Goal: Task Accomplishment & Management: Manage account settings

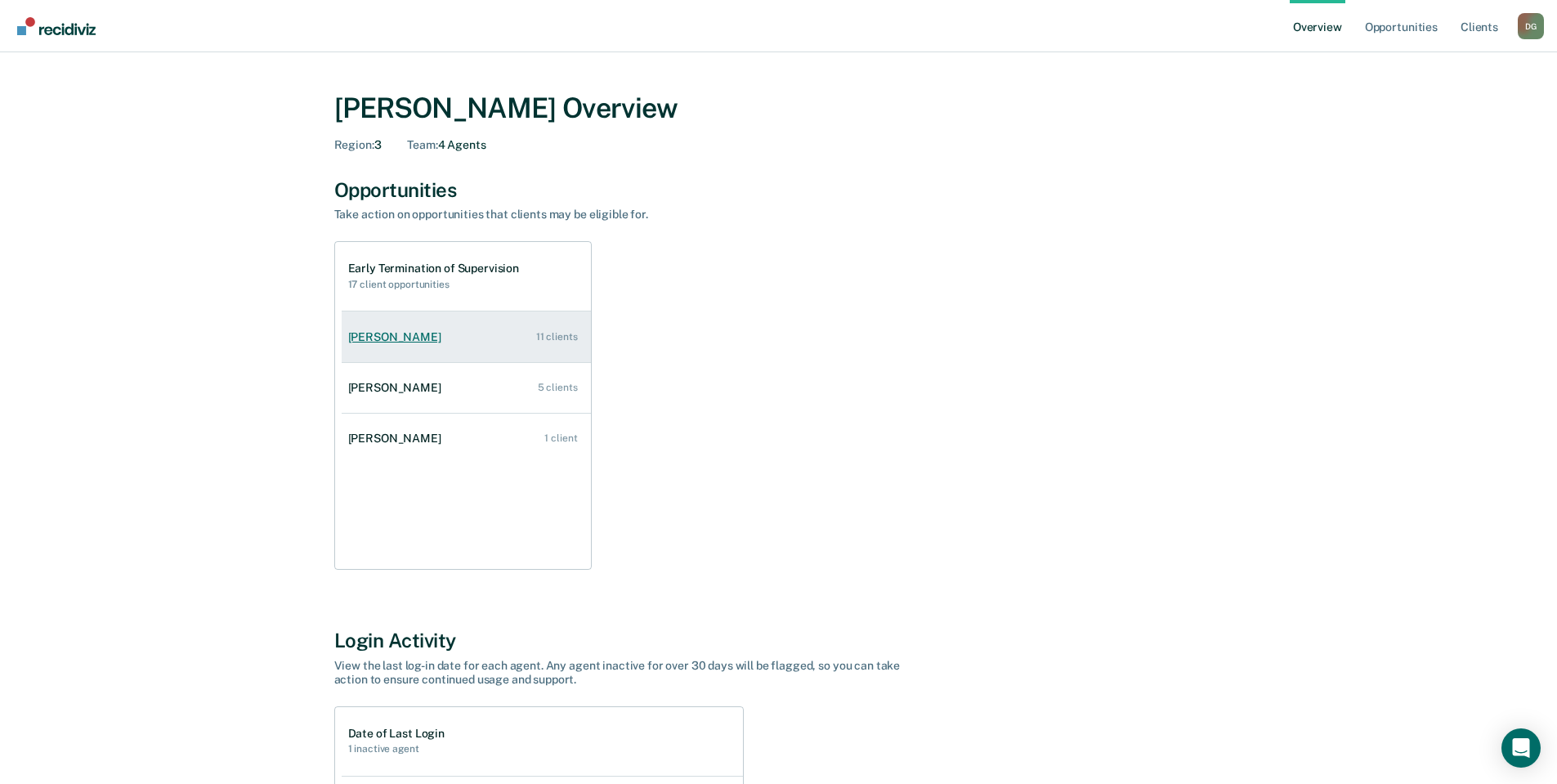
click at [431, 339] on link "[PERSON_NAME] 11 clients" at bounding box center [466, 336] width 249 height 46
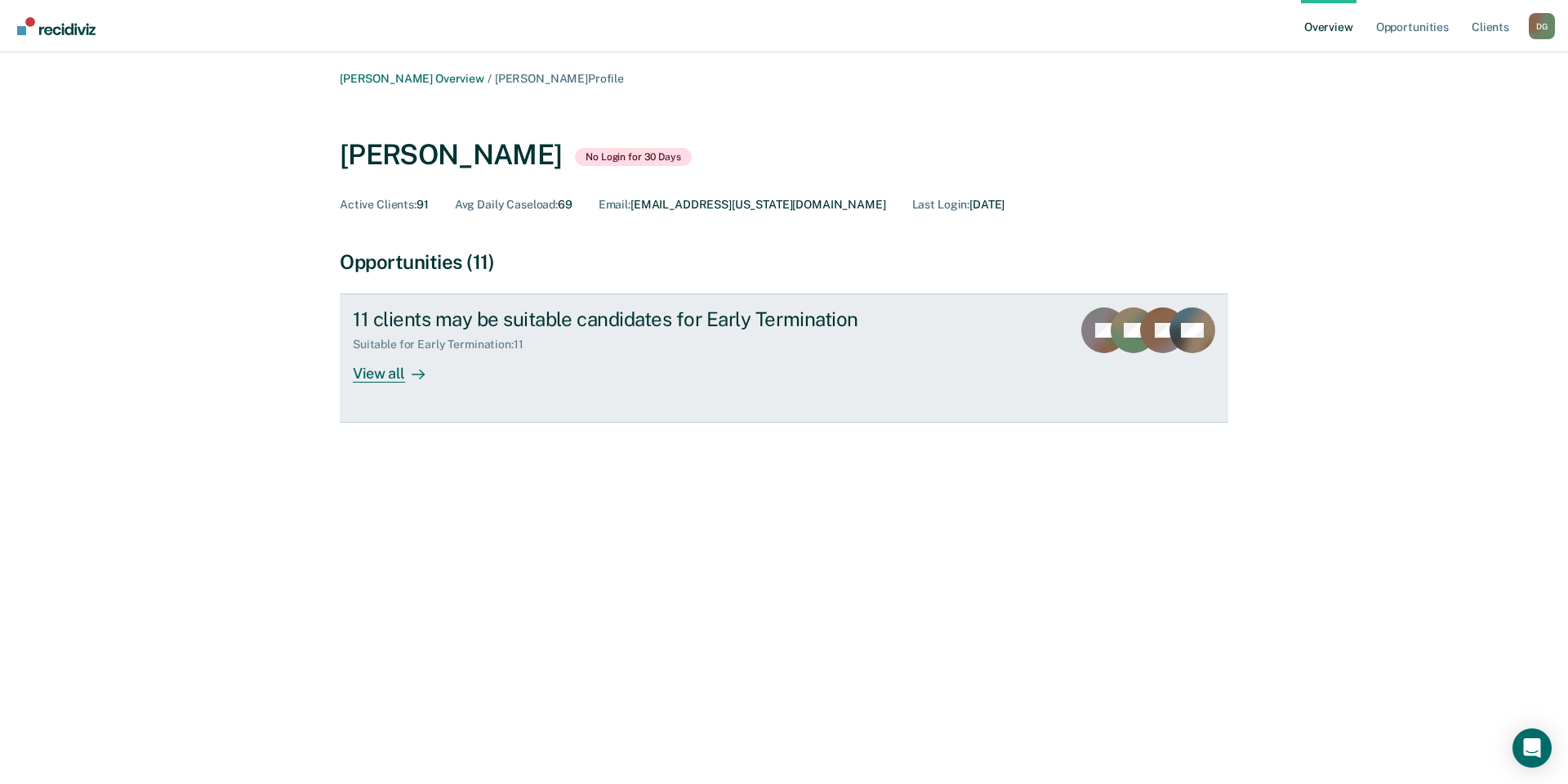
click at [386, 371] on div "View all" at bounding box center [398, 367] width 92 height 32
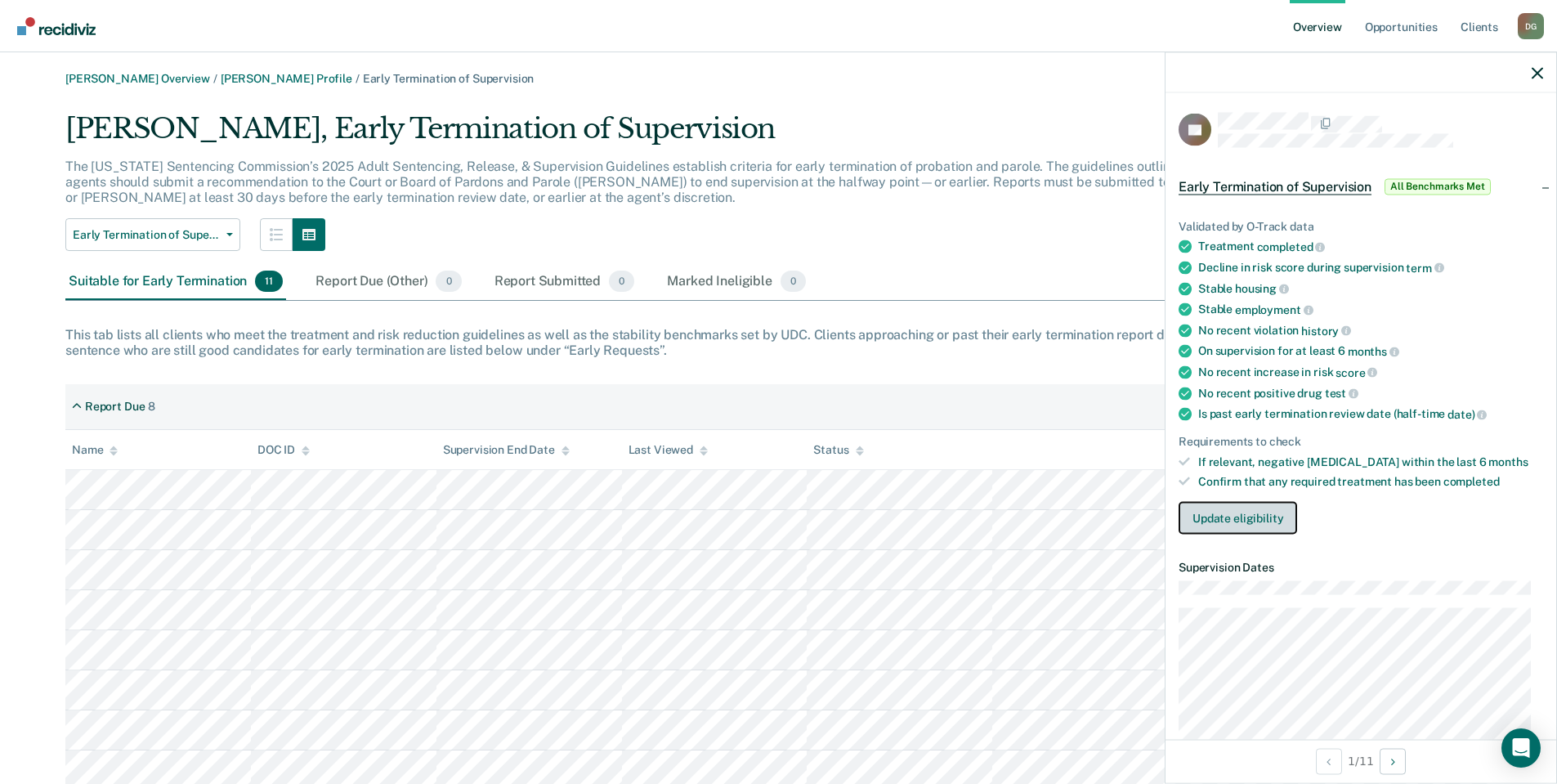
click at [1212, 510] on button "Update eligibility" at bounding box center [1237, 518] width 118 height 33
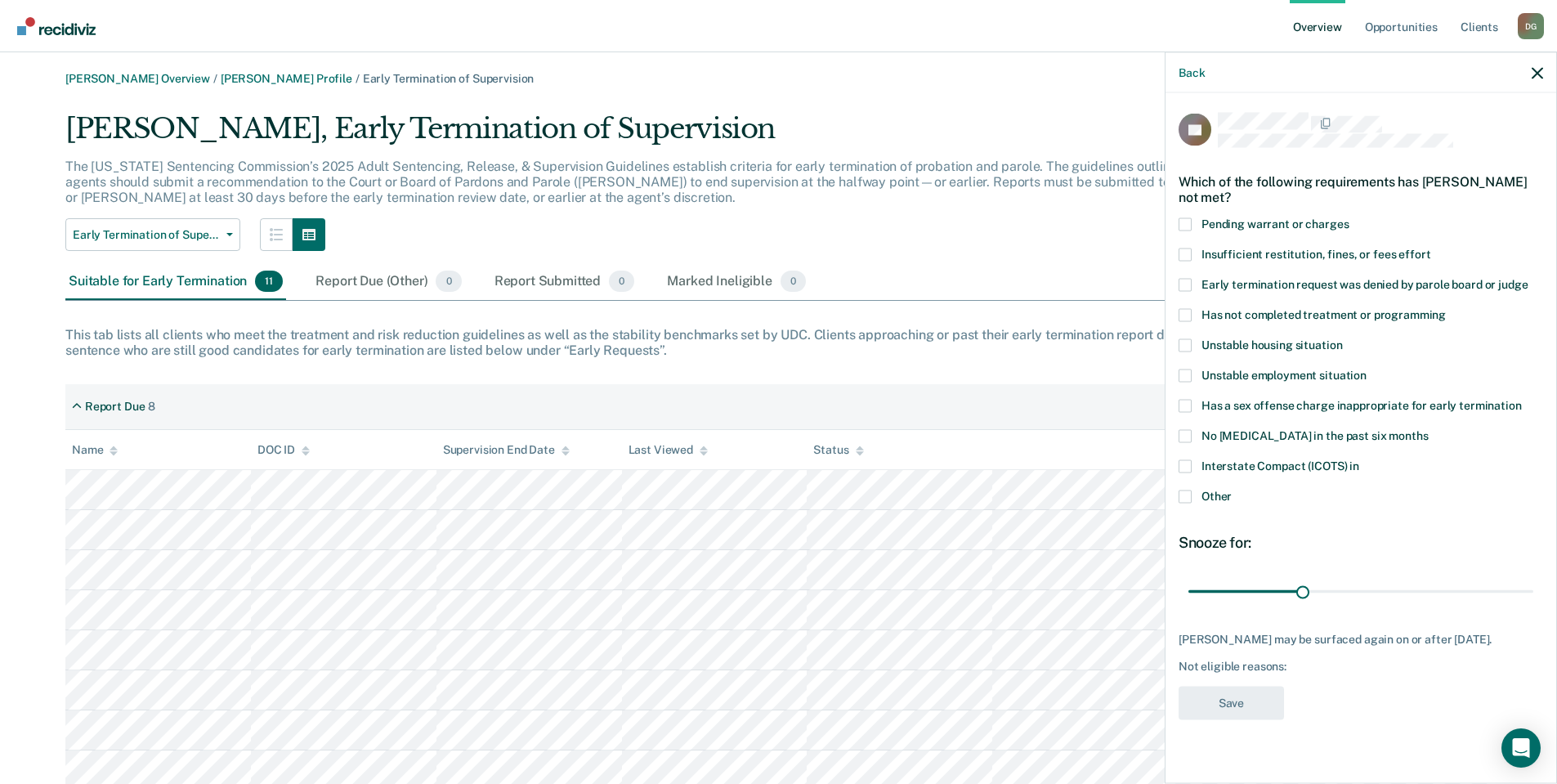
click at [1189, 434] on span at bounding box center [1185, 436] width 13 height 13
click at [1428, 429] on input "No [MEDICAL_DATA] in the past six months" at bounding box center [1428, 429] width 0 height 0
click at [1246, 697] on button "Save" at bounding box center [1230, 702] width 105 height 33
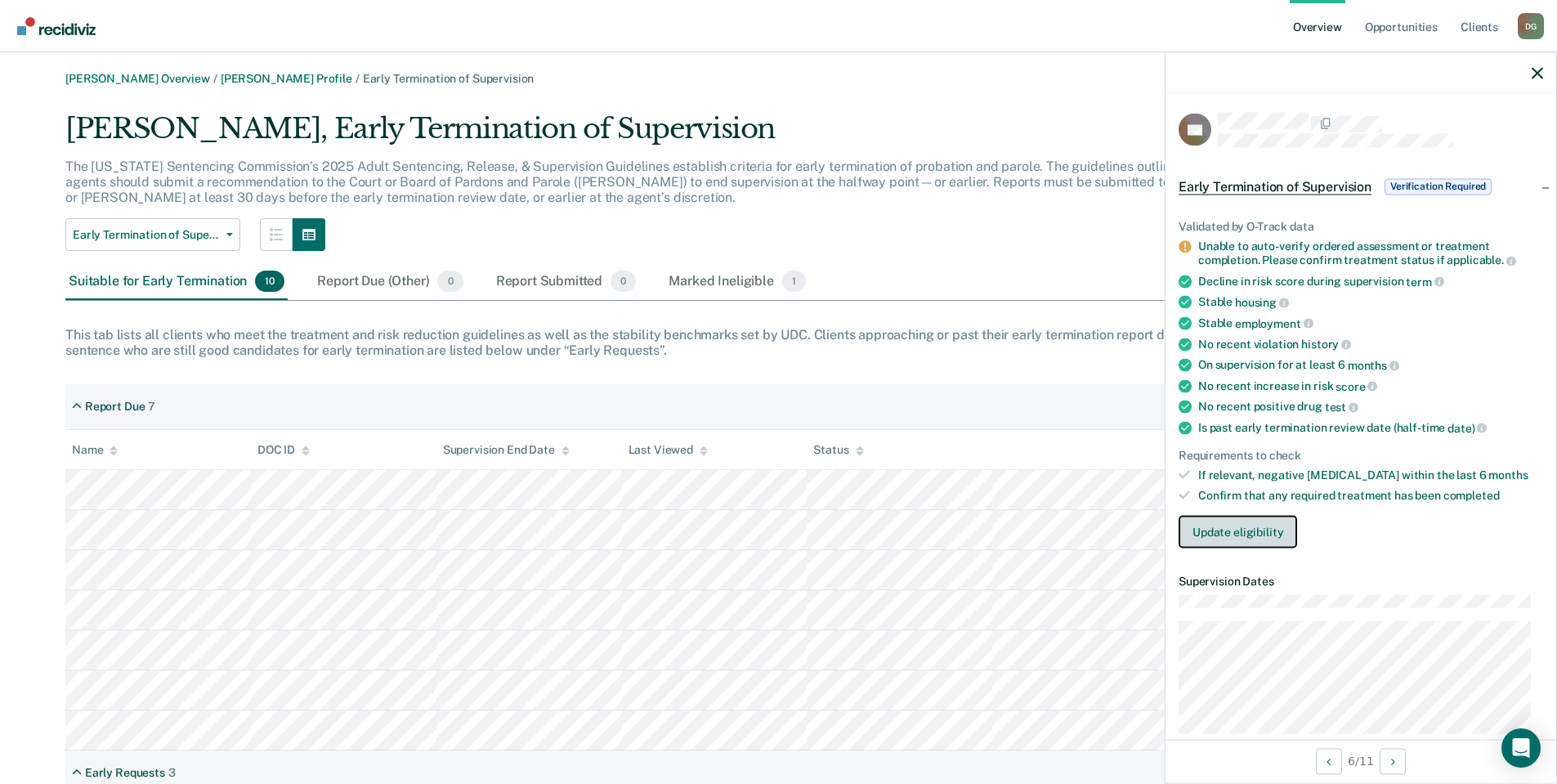
click at [1250, 528] on button "Update eligibility" at bounding box center [1237, 531] width 118 height 33
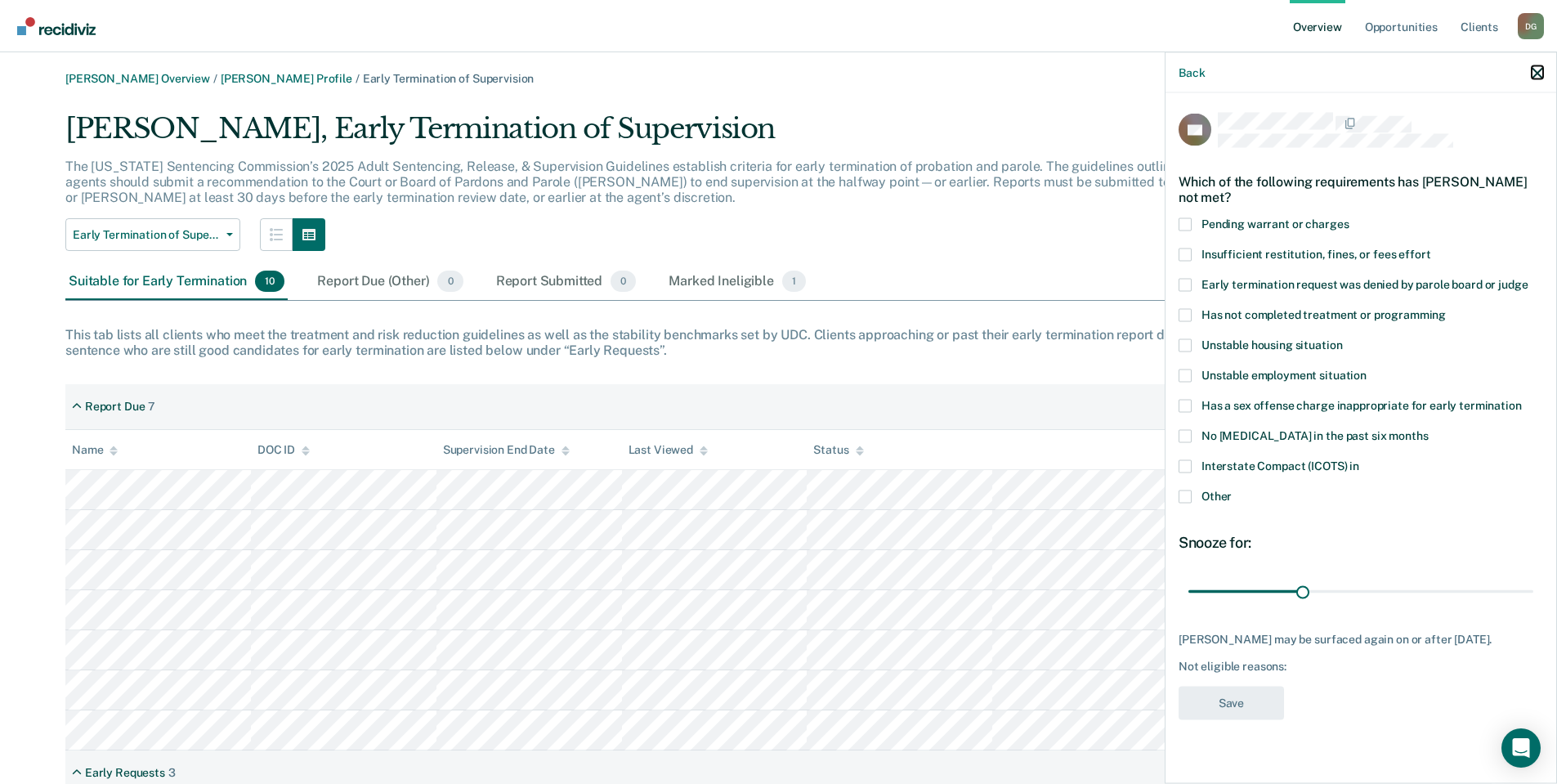
click at [1533, 72] on icon "button" at bounding box center [1537, 73] width 11 height 11
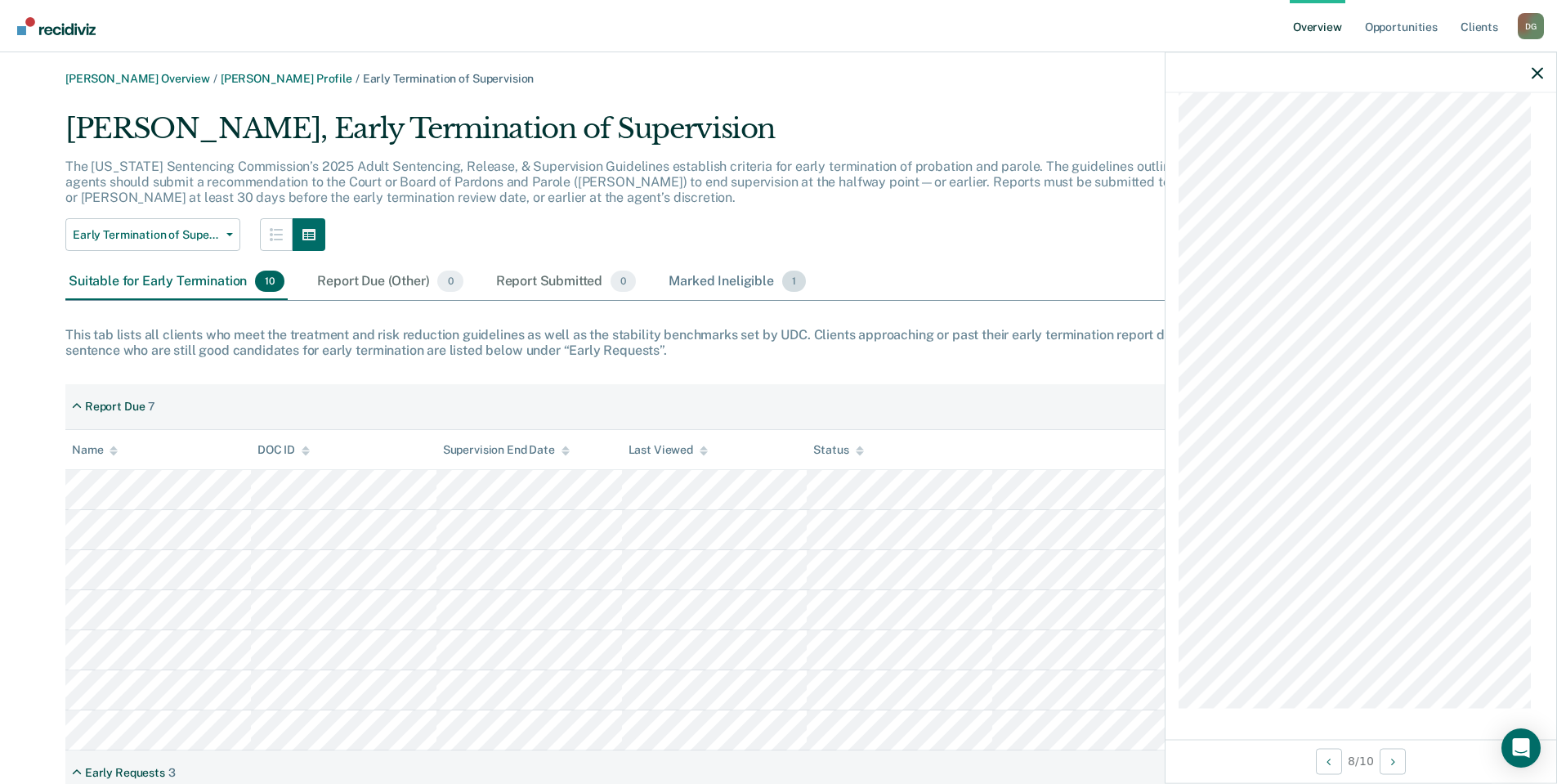
click at [693, 272] on div "Marked Ineligible 1" at bounding box center [737, 282] width 144 height 36
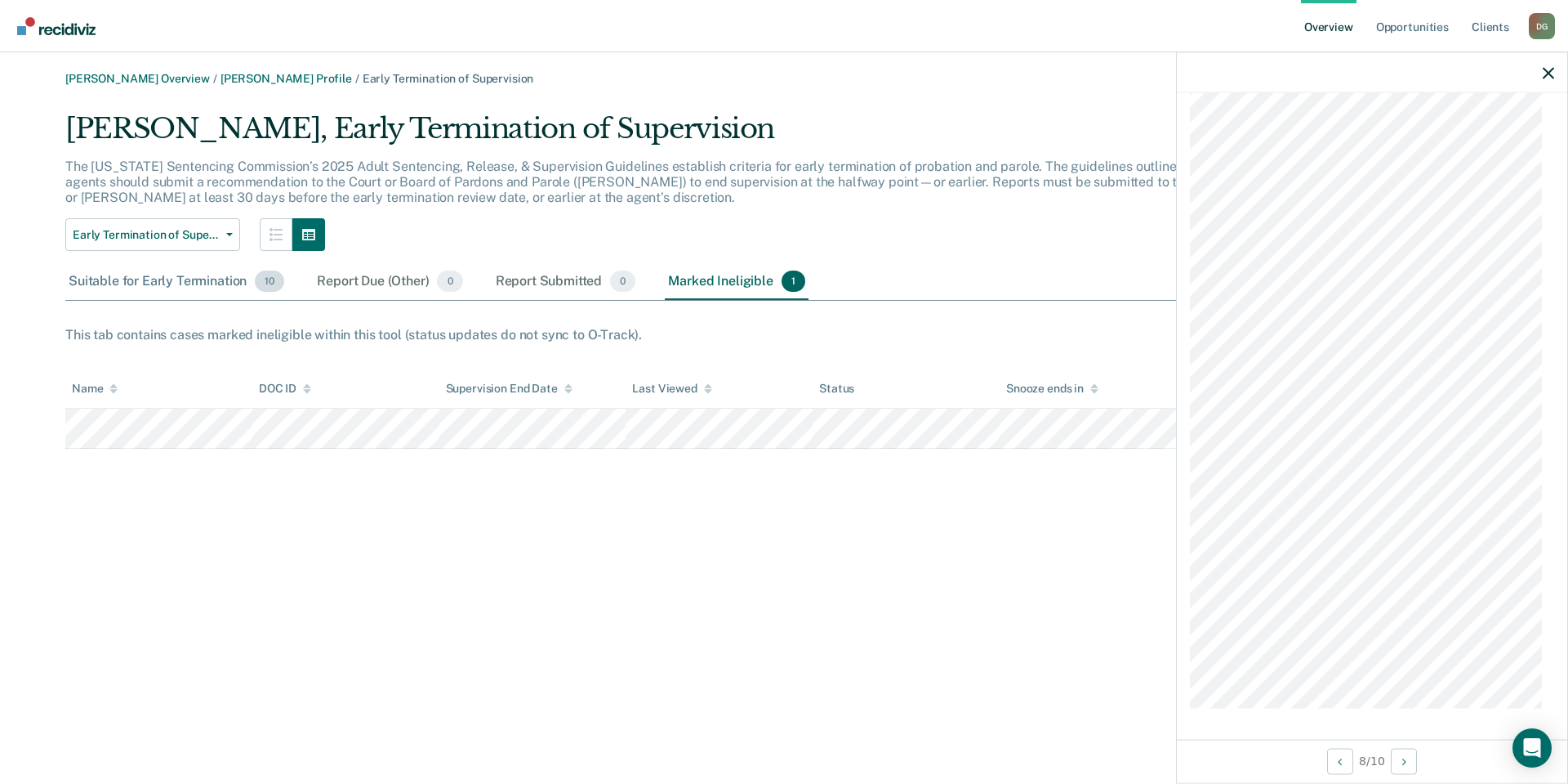
click at [97, 282] on div "Suitable for Early Termination 10" at bounding box center [176, 282] width 222 height 36
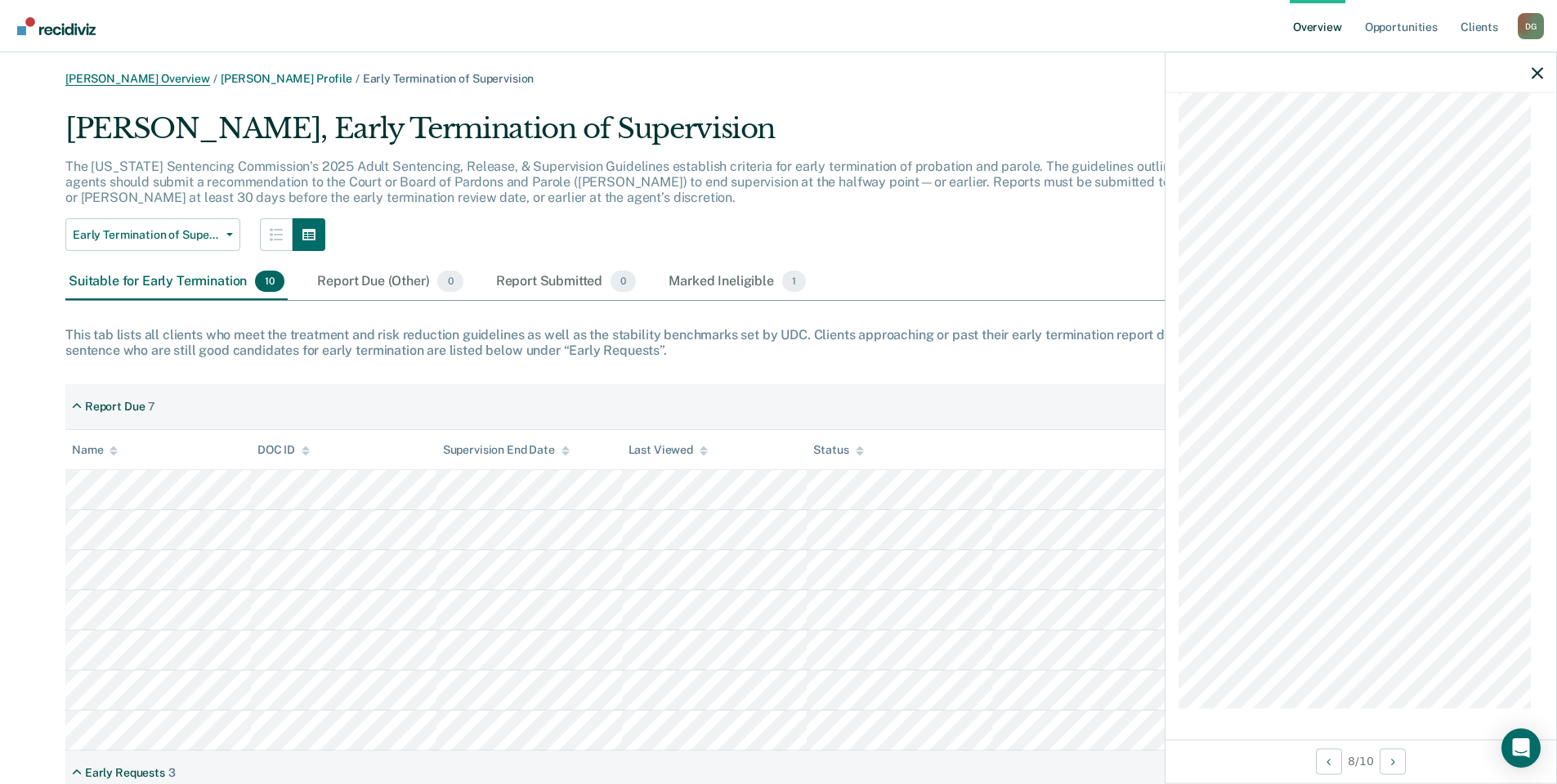
click at [161, 81] on link "[PERSON_NAME] Overview" at bounding box center [137, 79] width 145 height 14
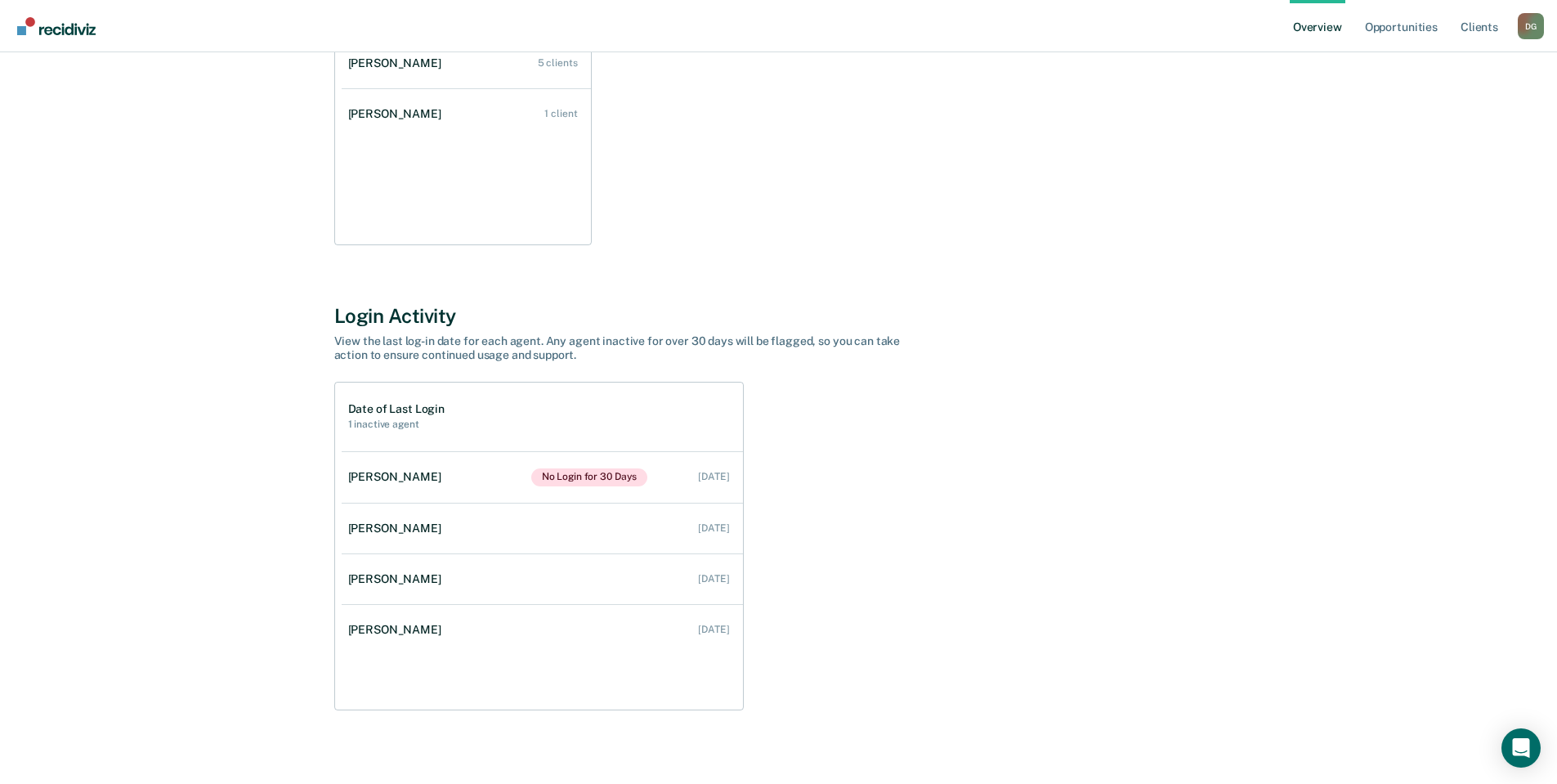
scroll to position [327, 0]
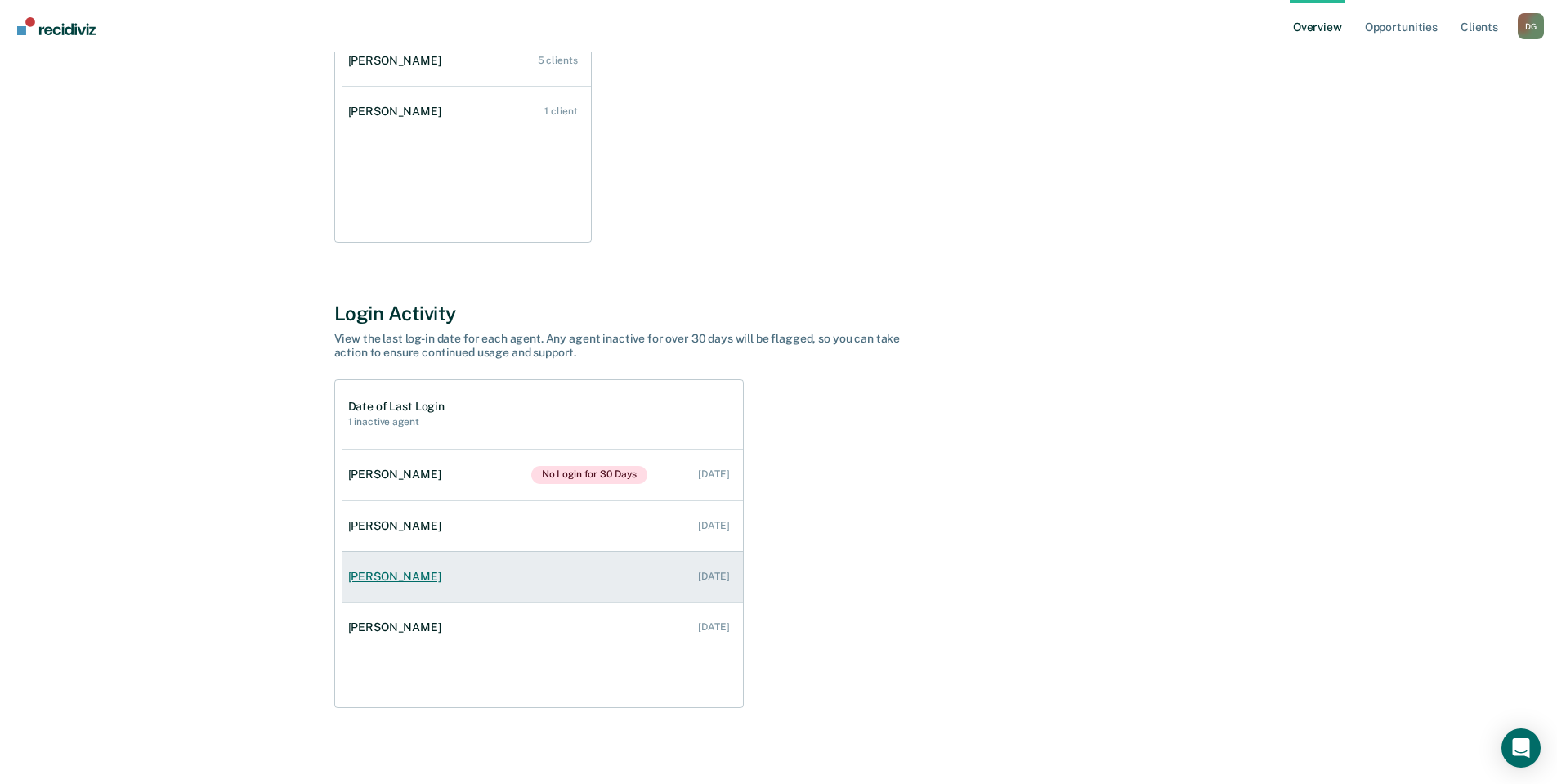
click at [391, 577] on div "[PERSON_NAME]" at bounding box center [398, 576] width 99 height 14
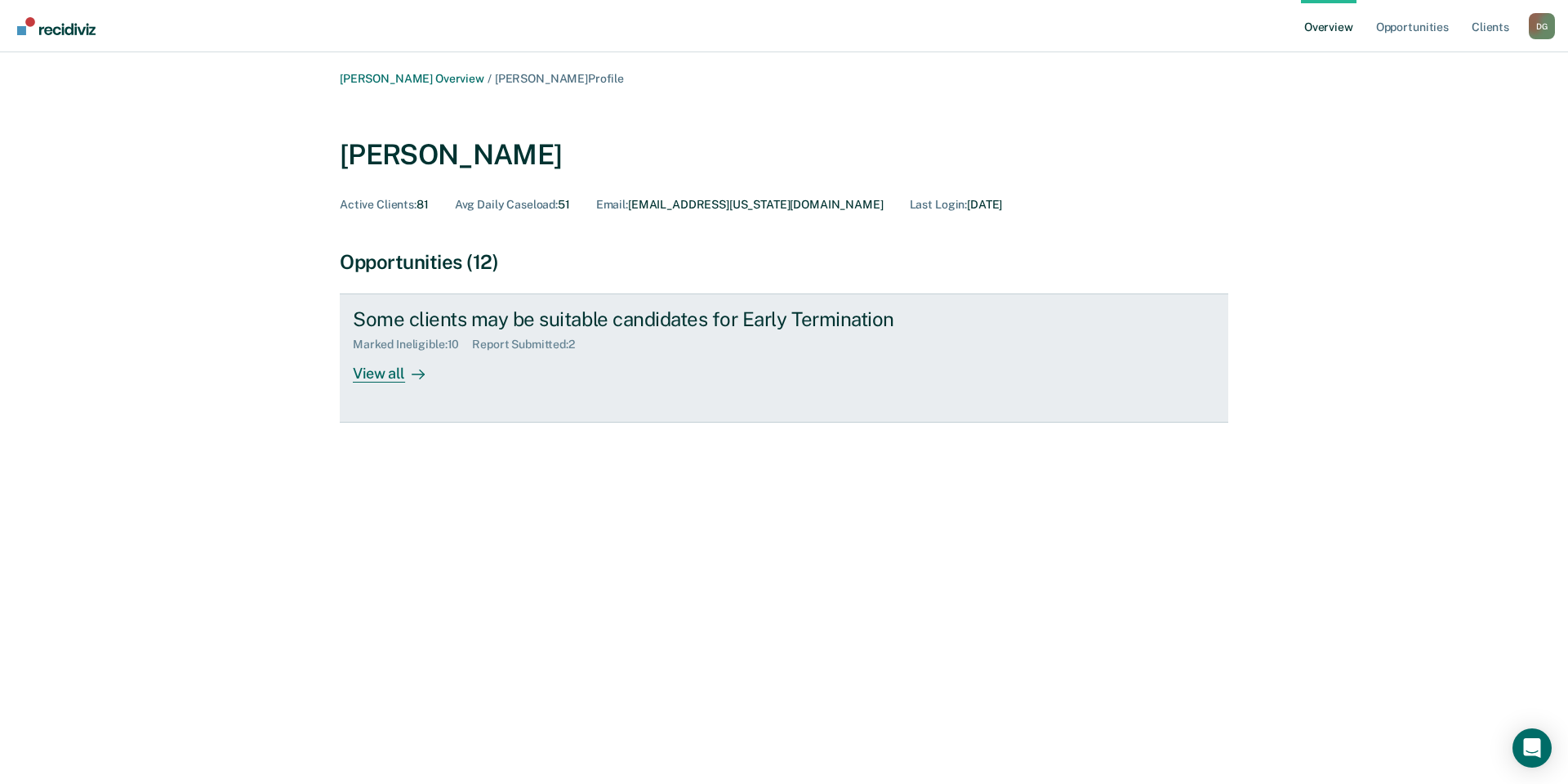
click at [396, 383] on link "Some clients may be suitable candidates for Early Termination Marked Ineligible…" at bounding box center [784, 358] width 889 height 129
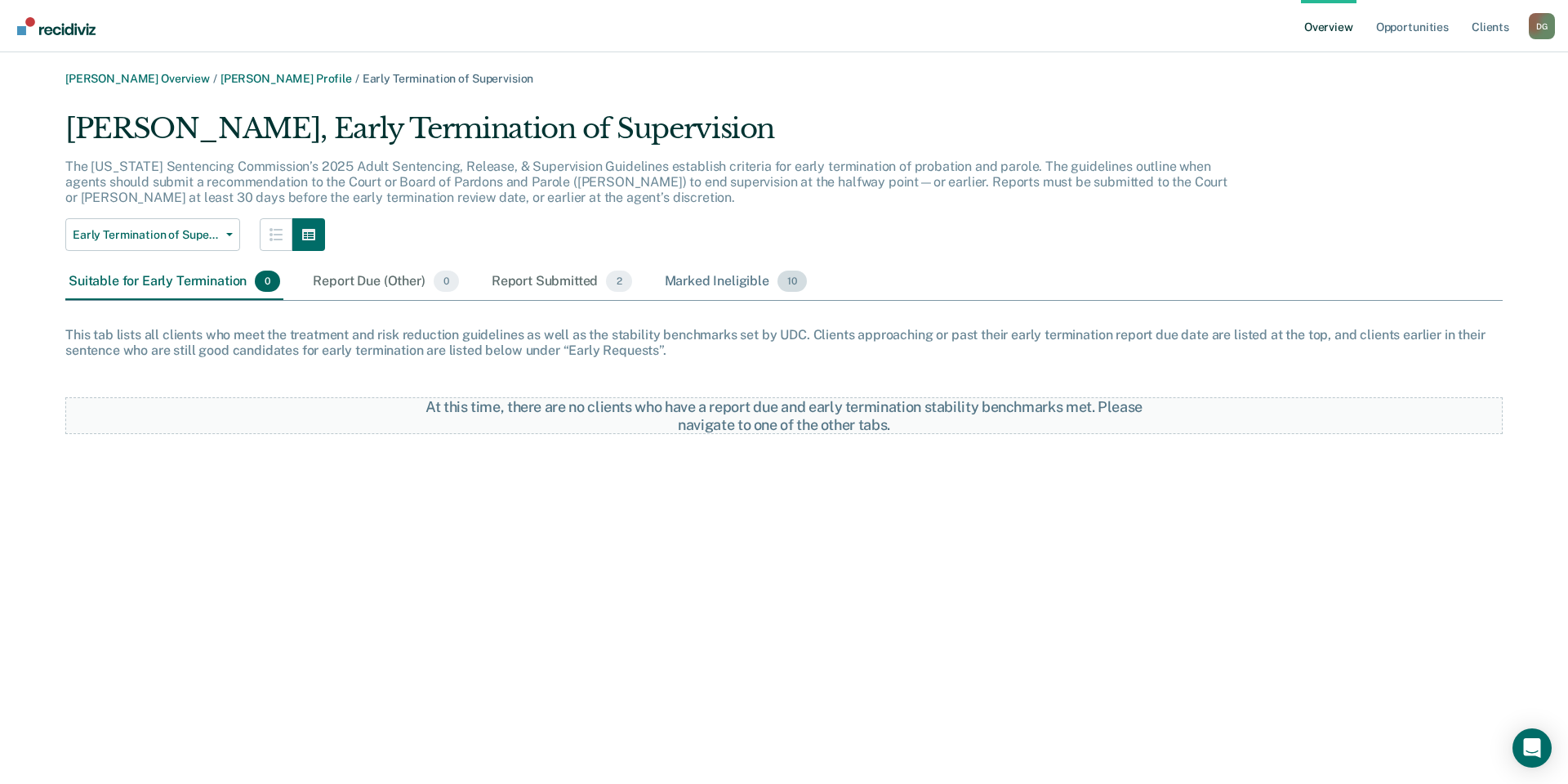
click at [704, 283] on div "Marked Ineligible 10" at bounding box center [735, 282] width 149 height 36
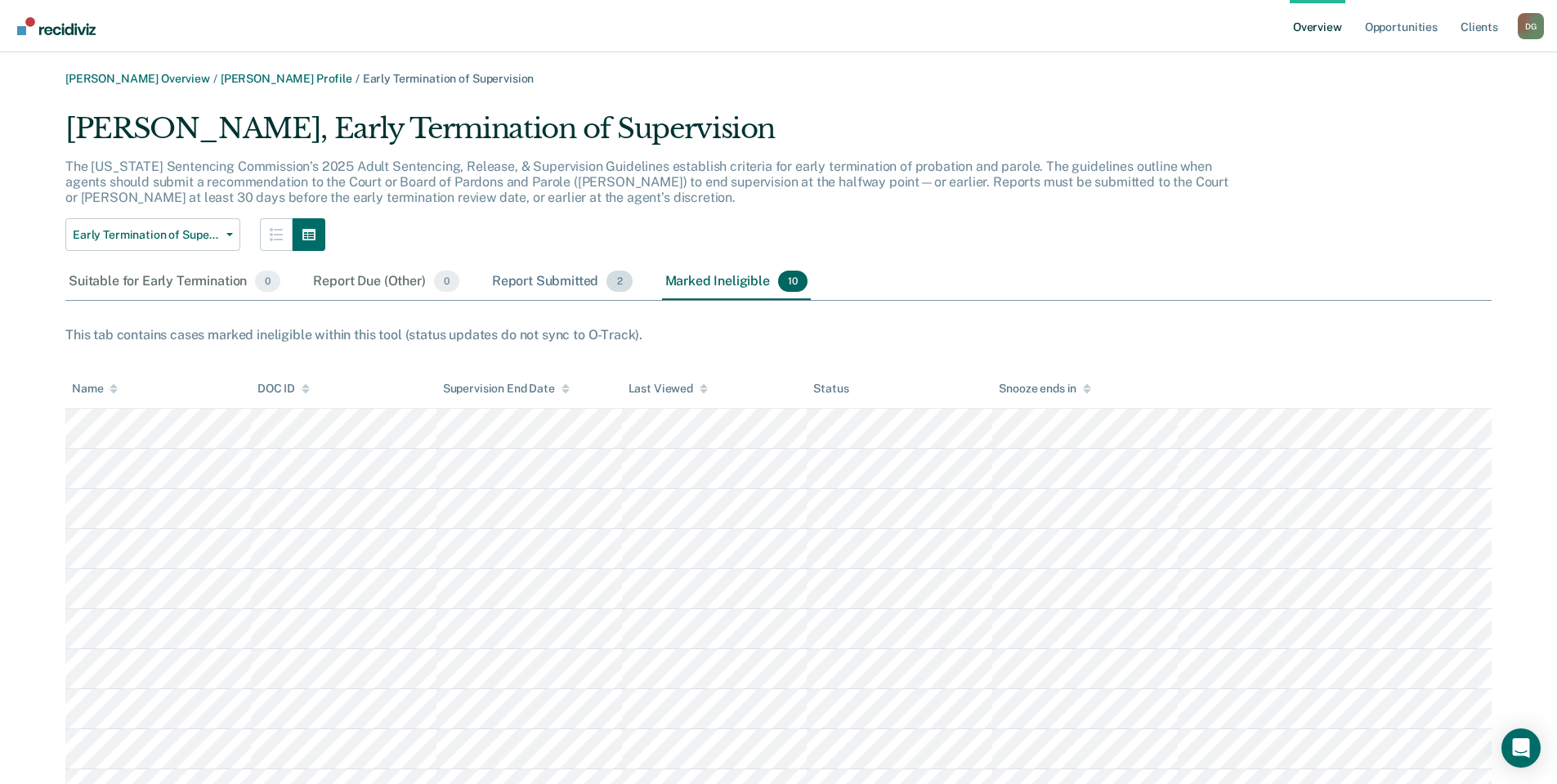
click at [566, 272] on div "Report Submitted 2" at bounding box center [562, 282] width 147 height 36
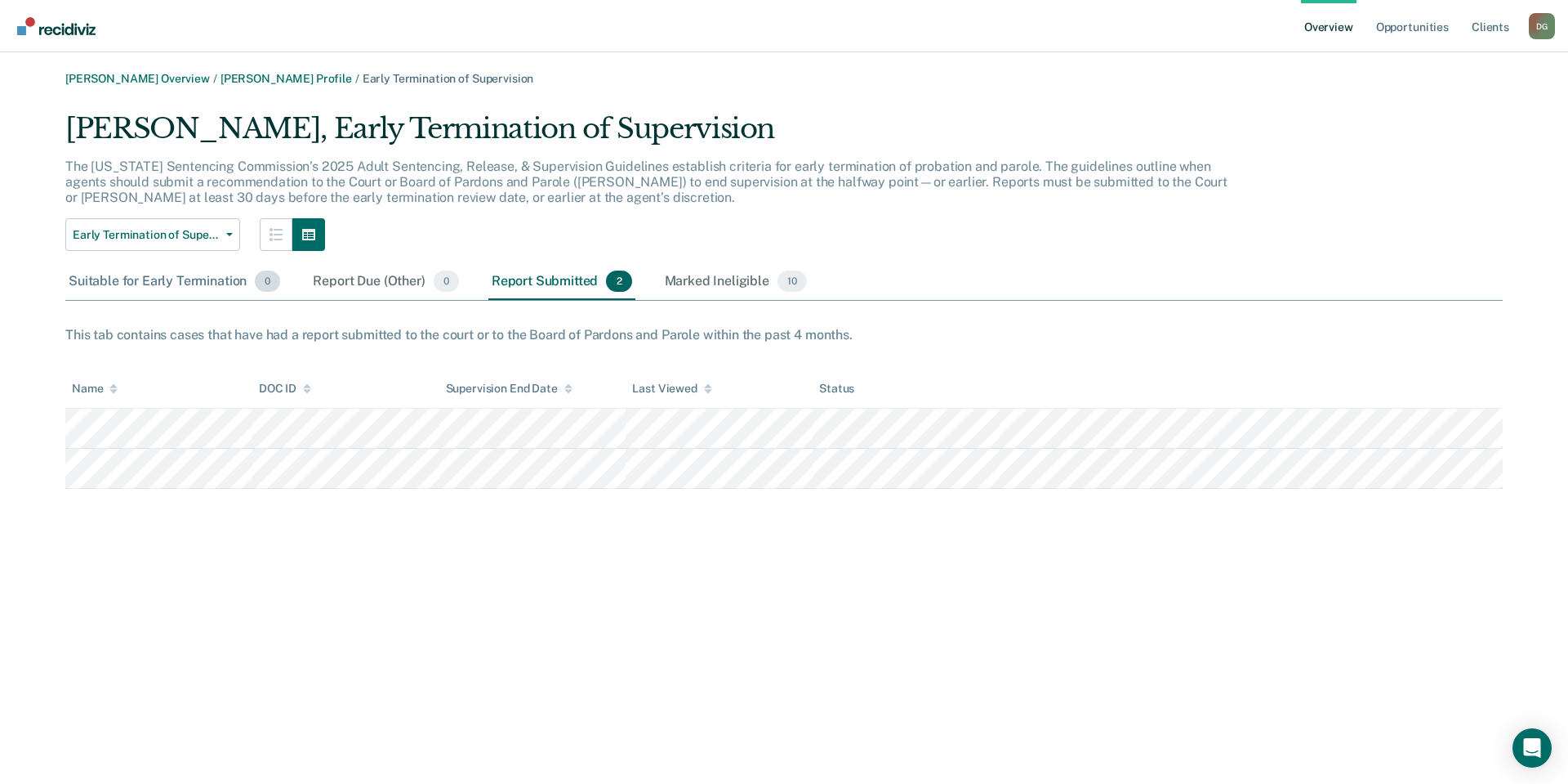
click at [167, 277] on div "Suitable for Early Termination 0" at bounding box center [174, 282] width 218 height 36
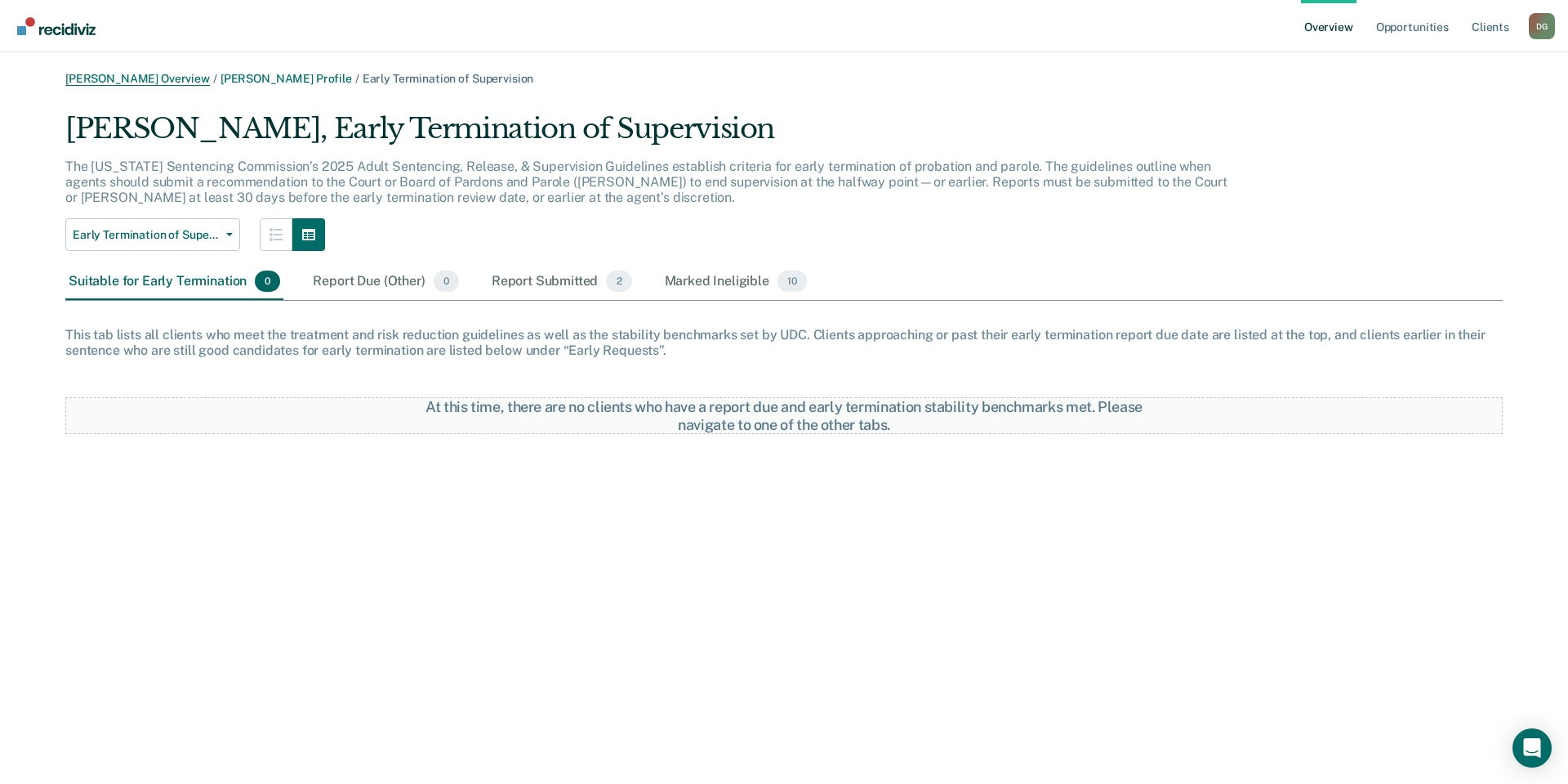
click at [144, 82] on link "[PERSON_NAME] Overview" at bounding box center [137, 79] width 145 height 14
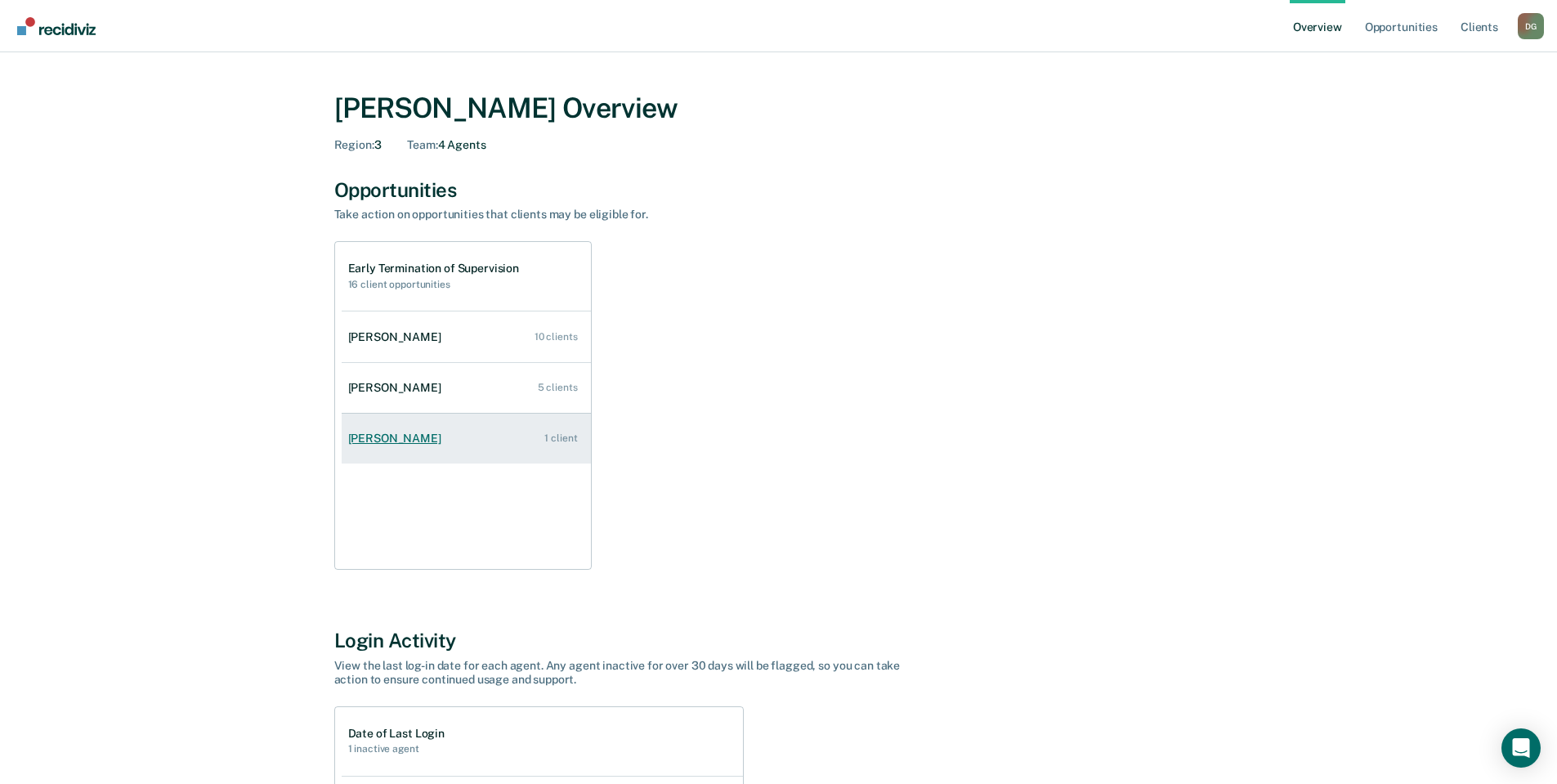
click at [408, 440] on div "[PERSON_NAME]" at bounding box center [398, 438] width 99 height 14
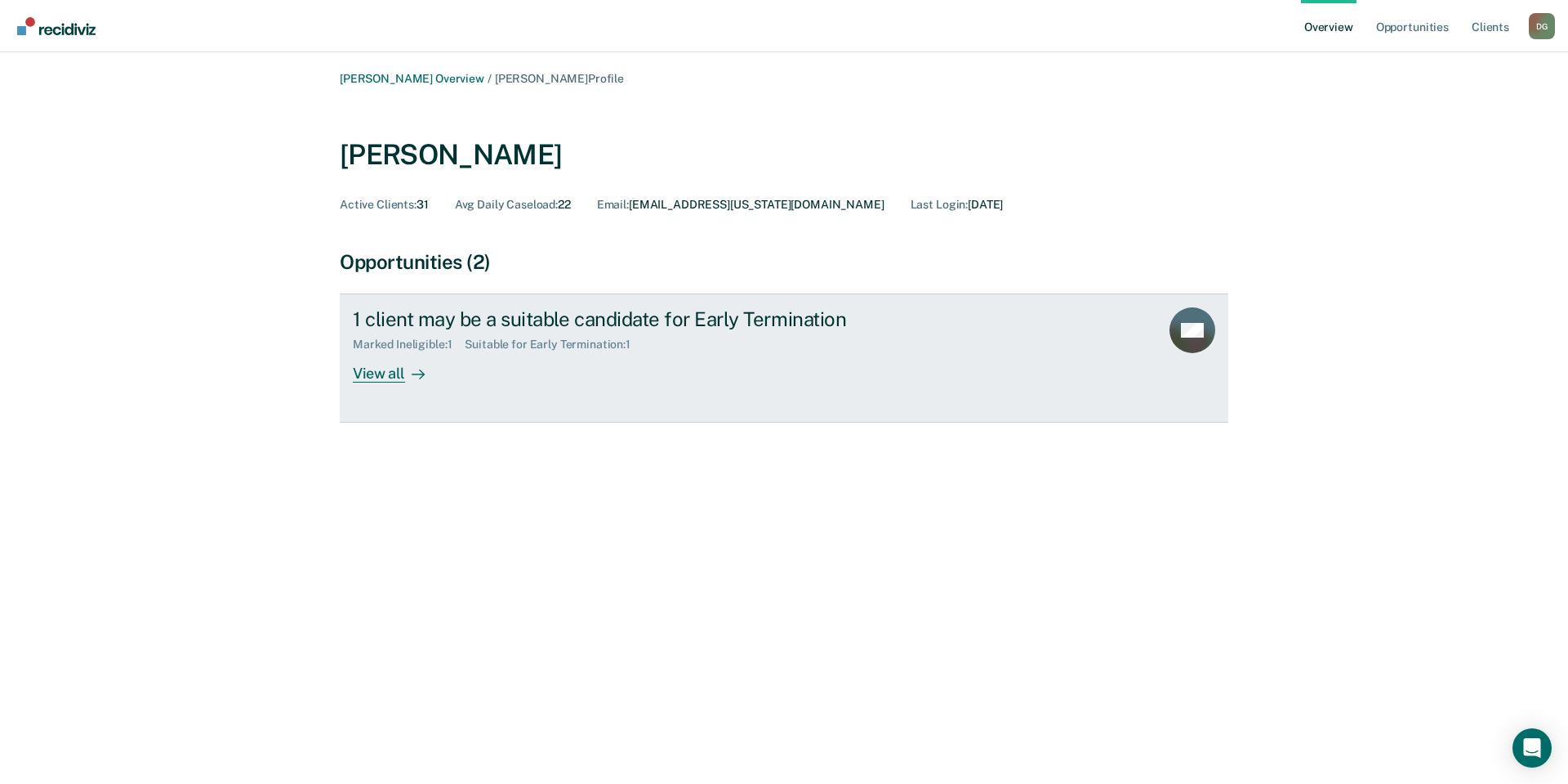
click at [412, 370] on icon at bounding box center [418, 374] width 13 height 13
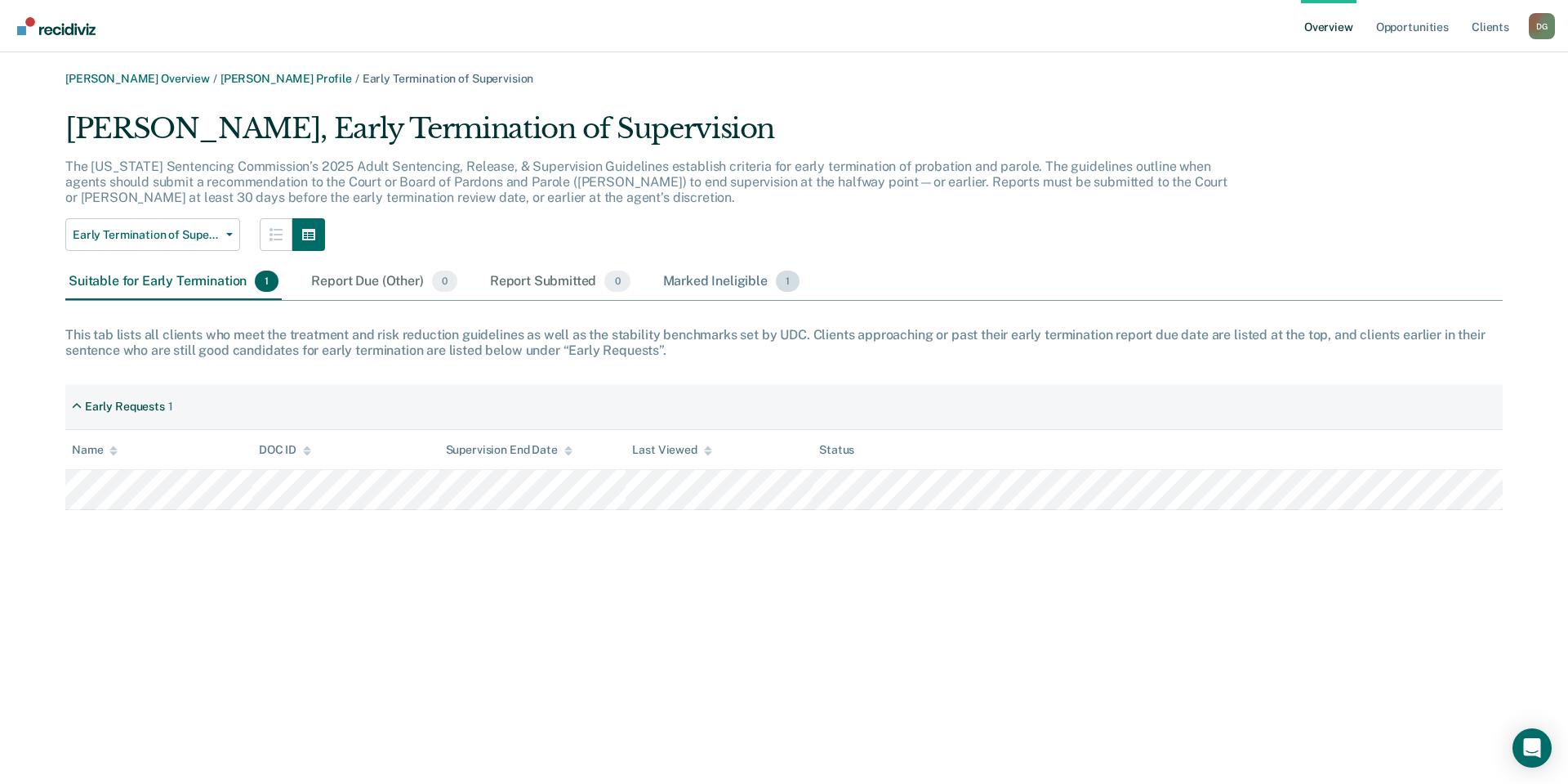
click at [704, 290] on div "Marked Ineligible 1" at bounding box center [731, 282] width 144 height 36
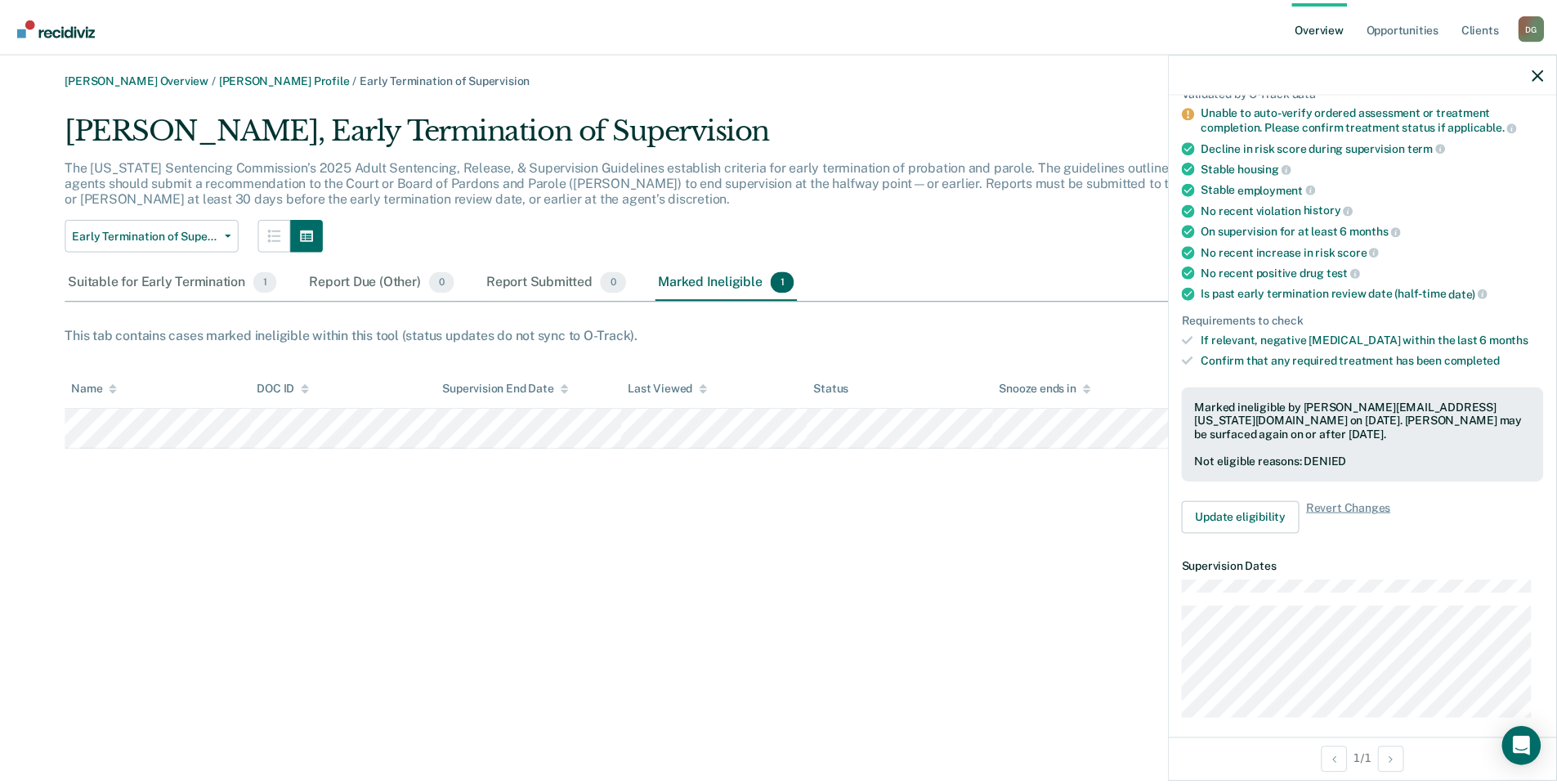
scroll to position [164, 0]
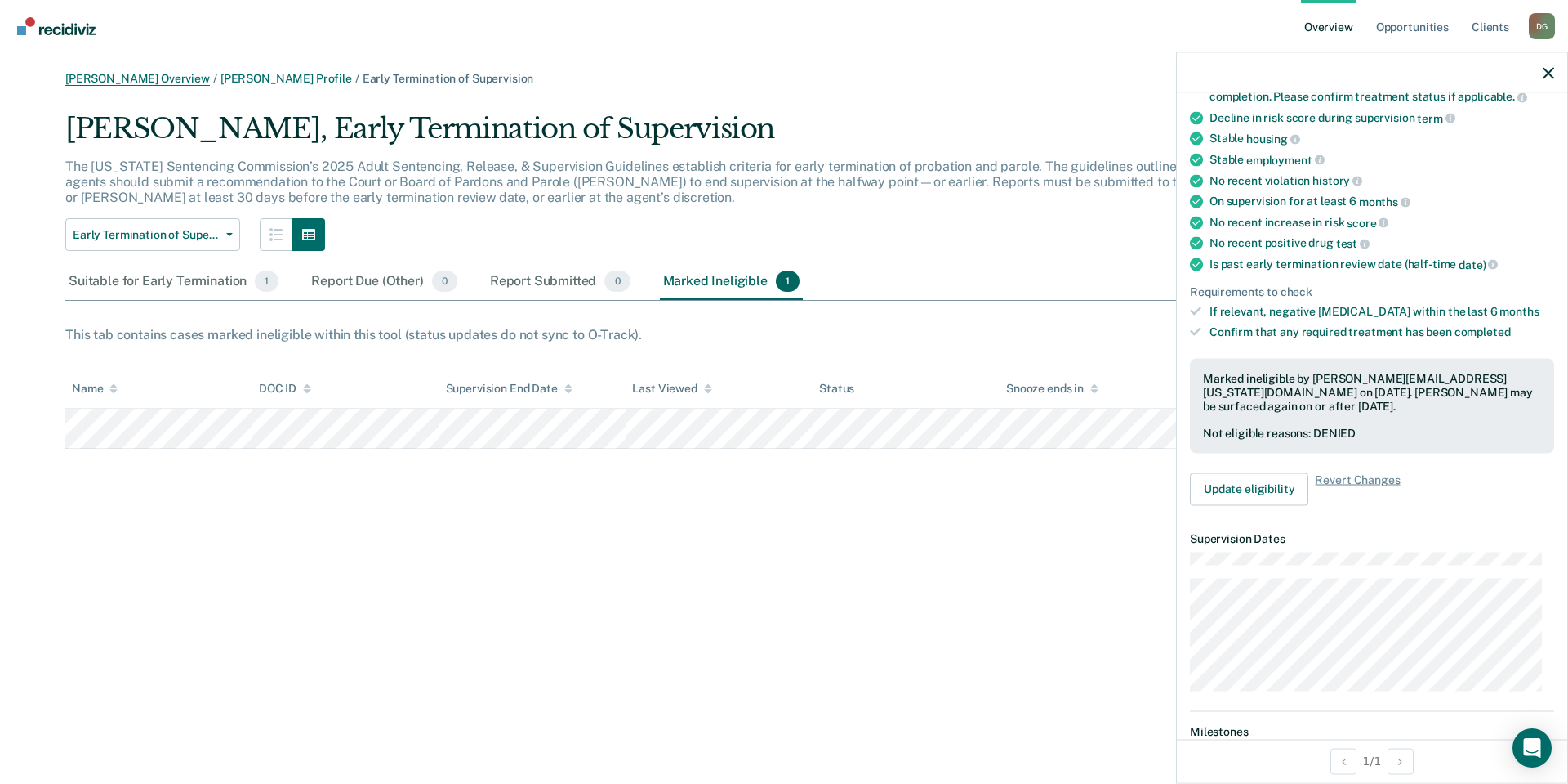
click at [123, 78] on link "[PERSON_NAME] Overview" at bounding box center [137, 79] width 145 height 14
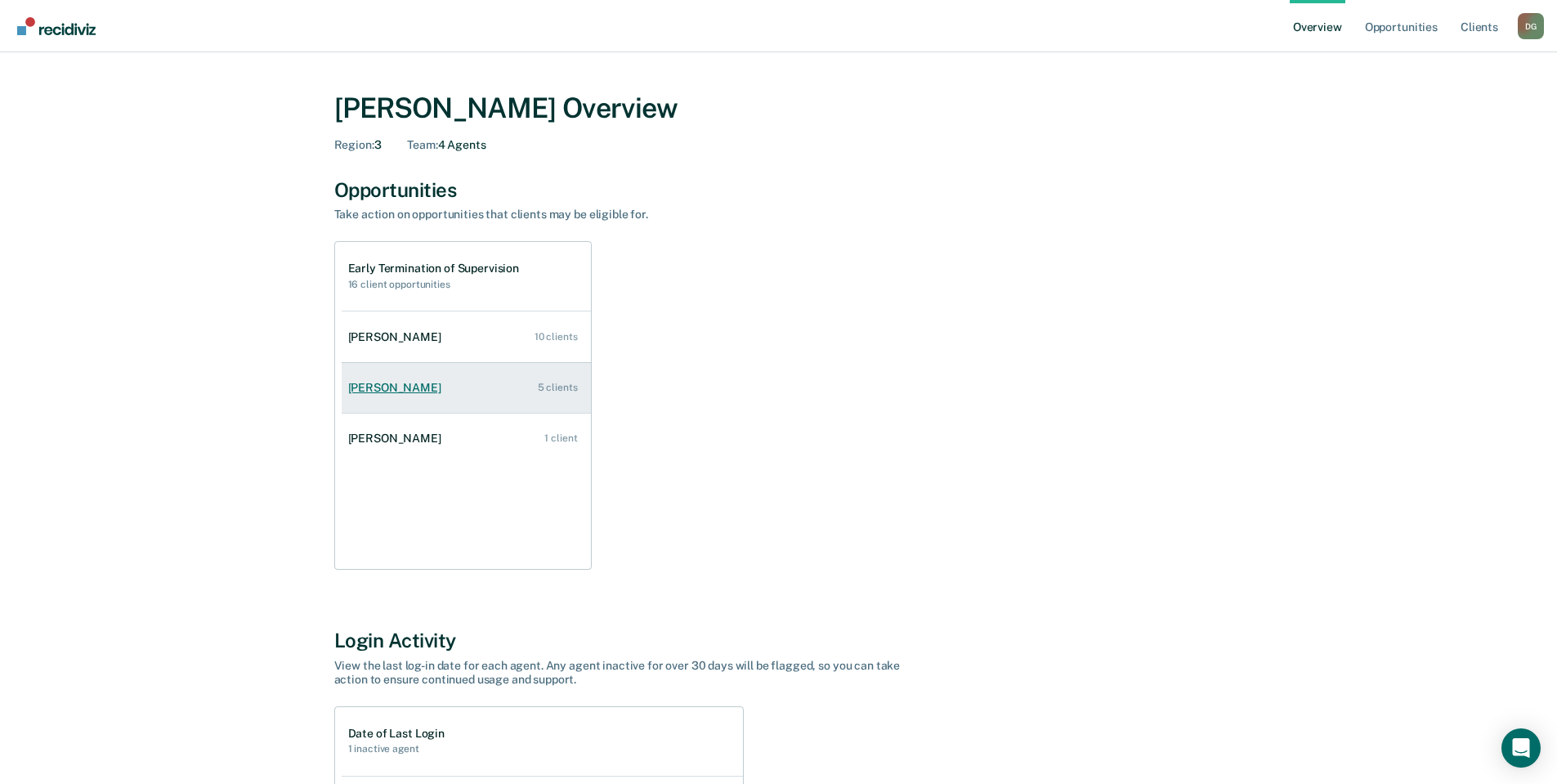
click at [371, 383] on div "[PERSON_NAME]" at bounding box center [398, 387] width 99 height 14
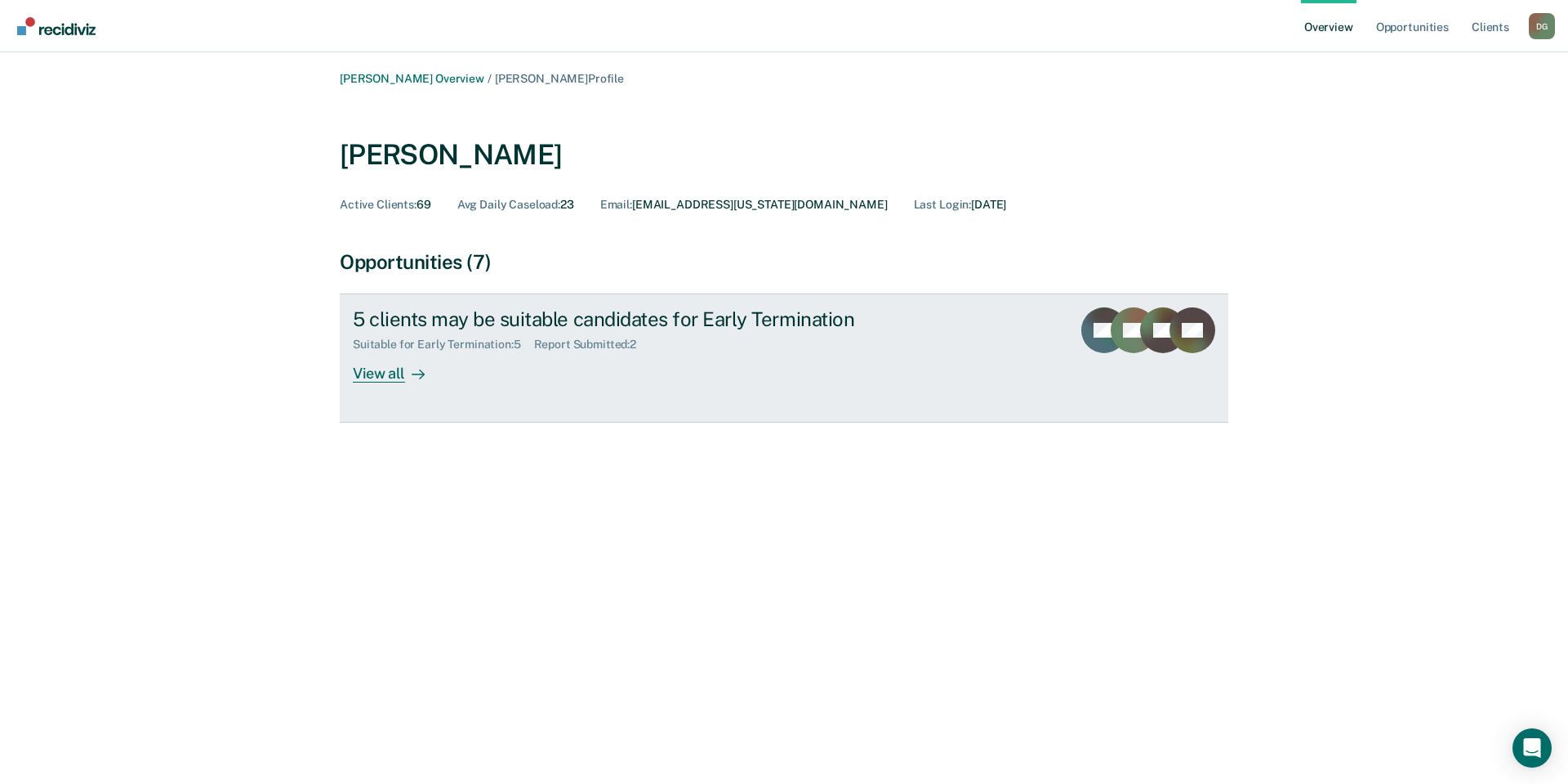
click at [396, 384] on link "5 clients may be suitable candidates for Early Termination Suitable for Early T…" at bounding box center [784, 358] width 889 height 129
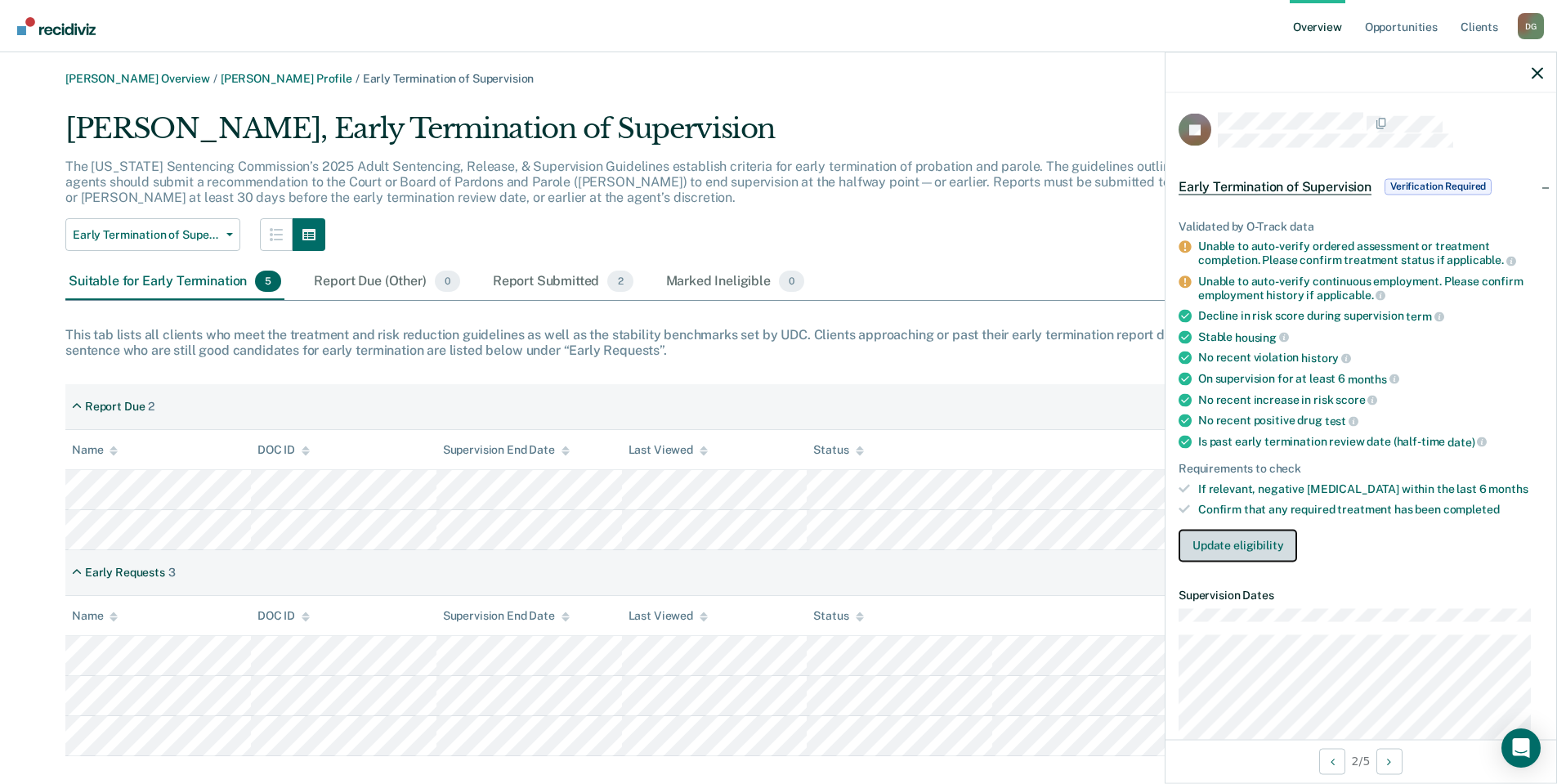
click at [1231, 545] on button "Update eligibility" at bounding box center [1237, 544] width 118 height 33
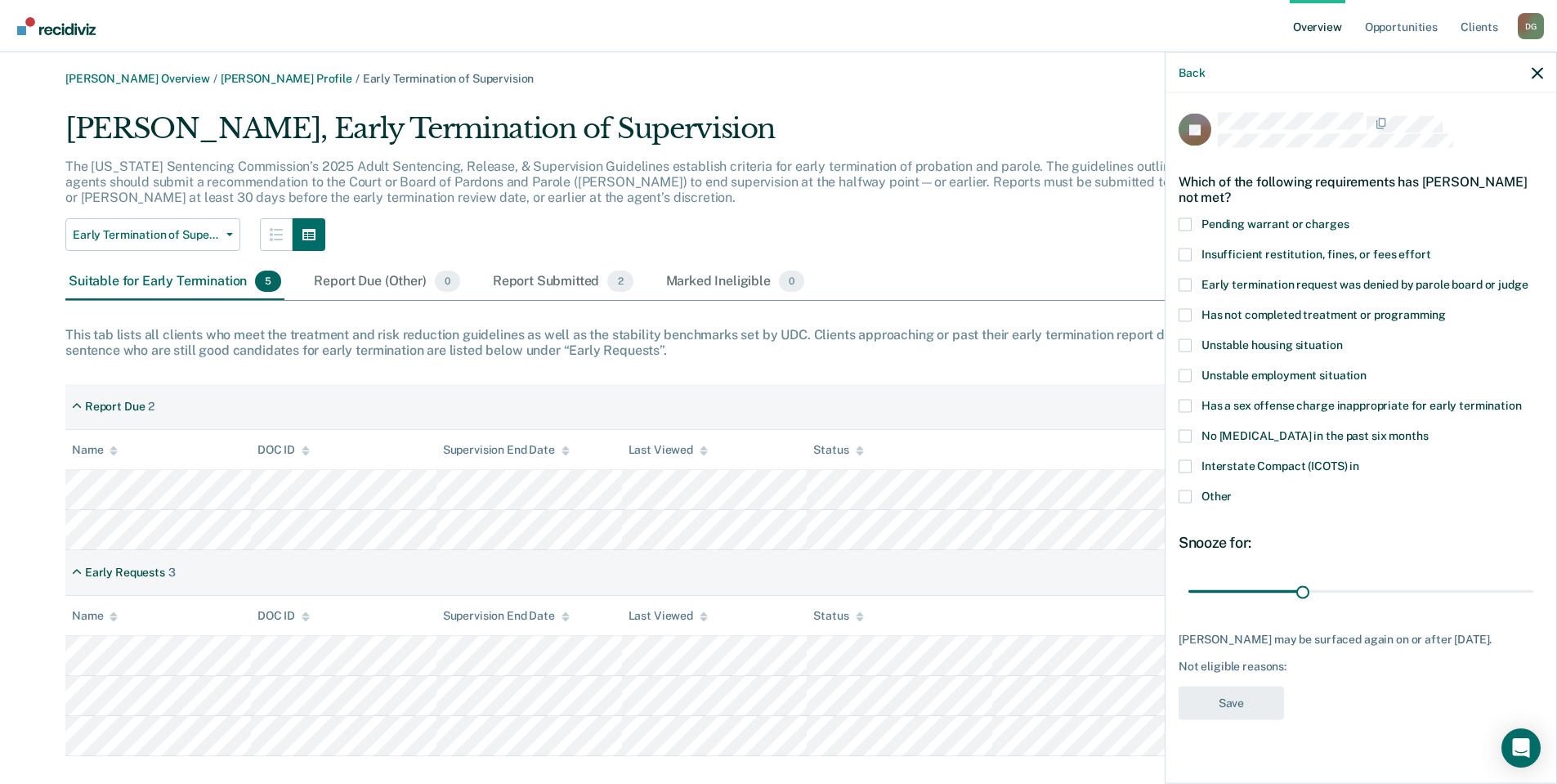
click at [1194, 311] on label "Has not completed treatment or programming" at bounding box center [1360, 316] width 365 height 17
click at [1445, 308] on input "Has not completed treatment or programming" at bounding box center [1445, 308] width 0 height 0
click at [1248, 704] on button "Save" at bounding box center [1230, 702] width 105 height 33
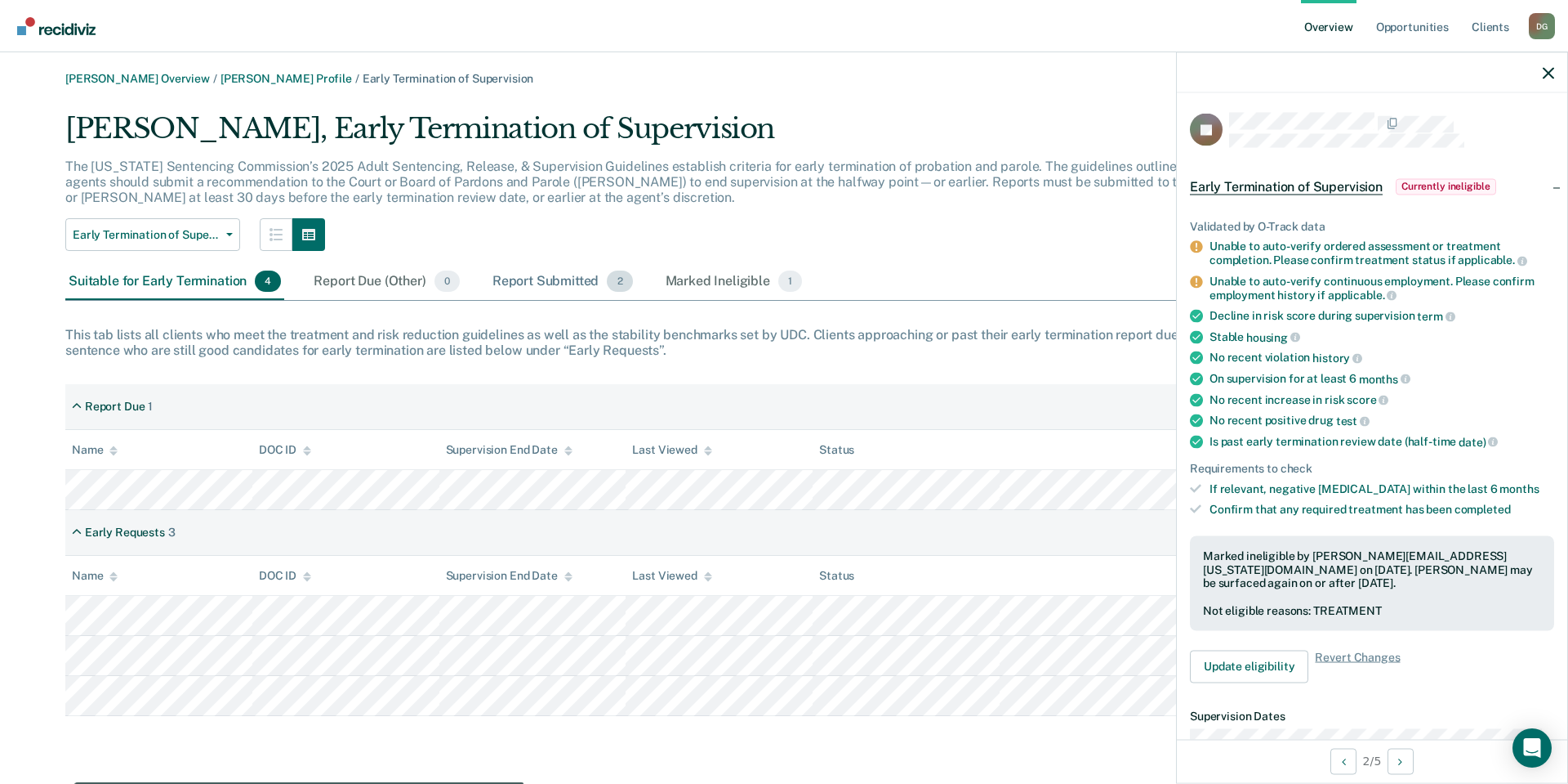
click at [561, 274] on div "Report Submitted 2" at bounding box center [562, 282] width 147 height 36
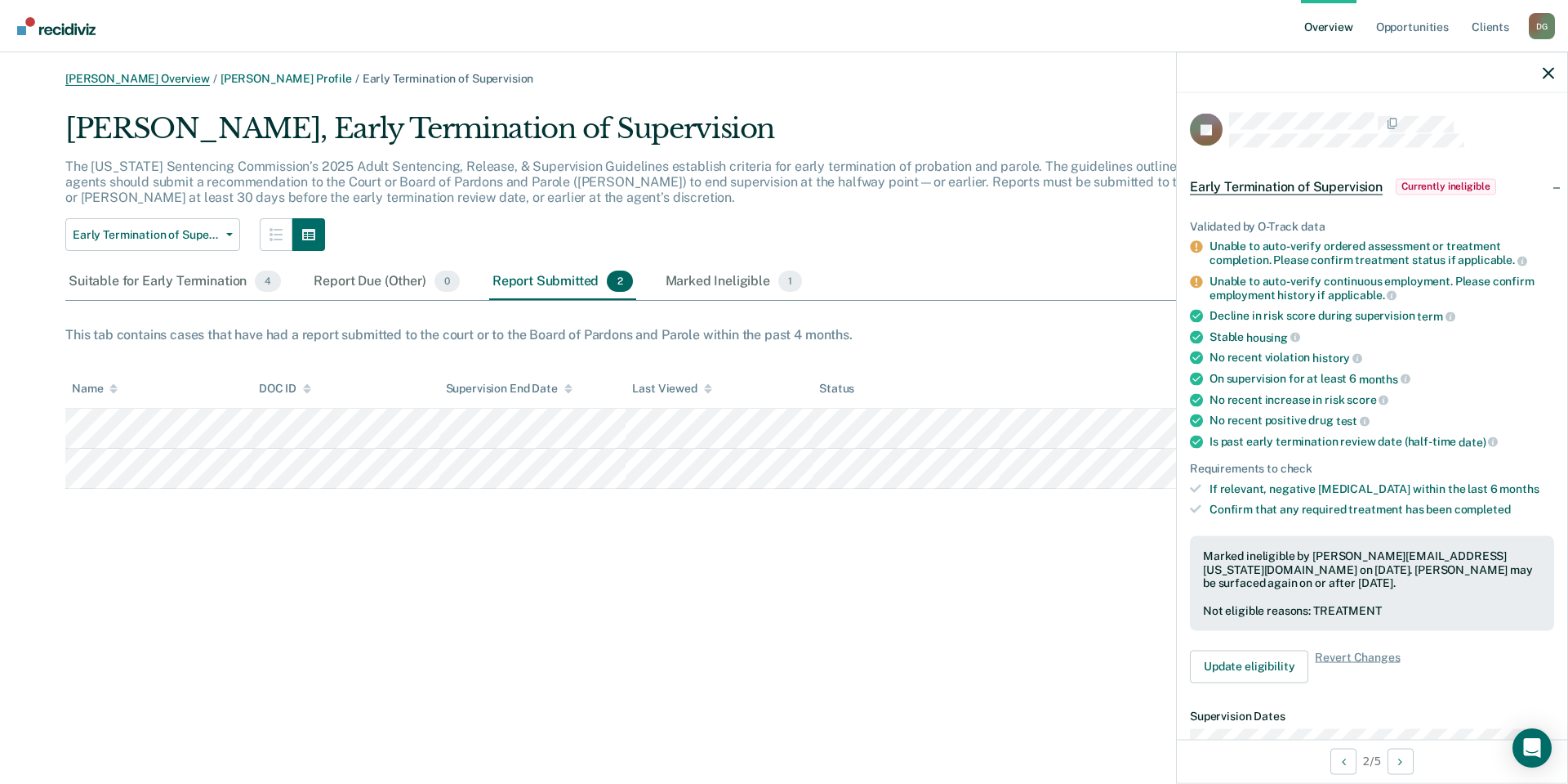
click at [116, 80] on link "[PERSON_NAME] Overview" at bounding box center [137, 79] width 145 height 14
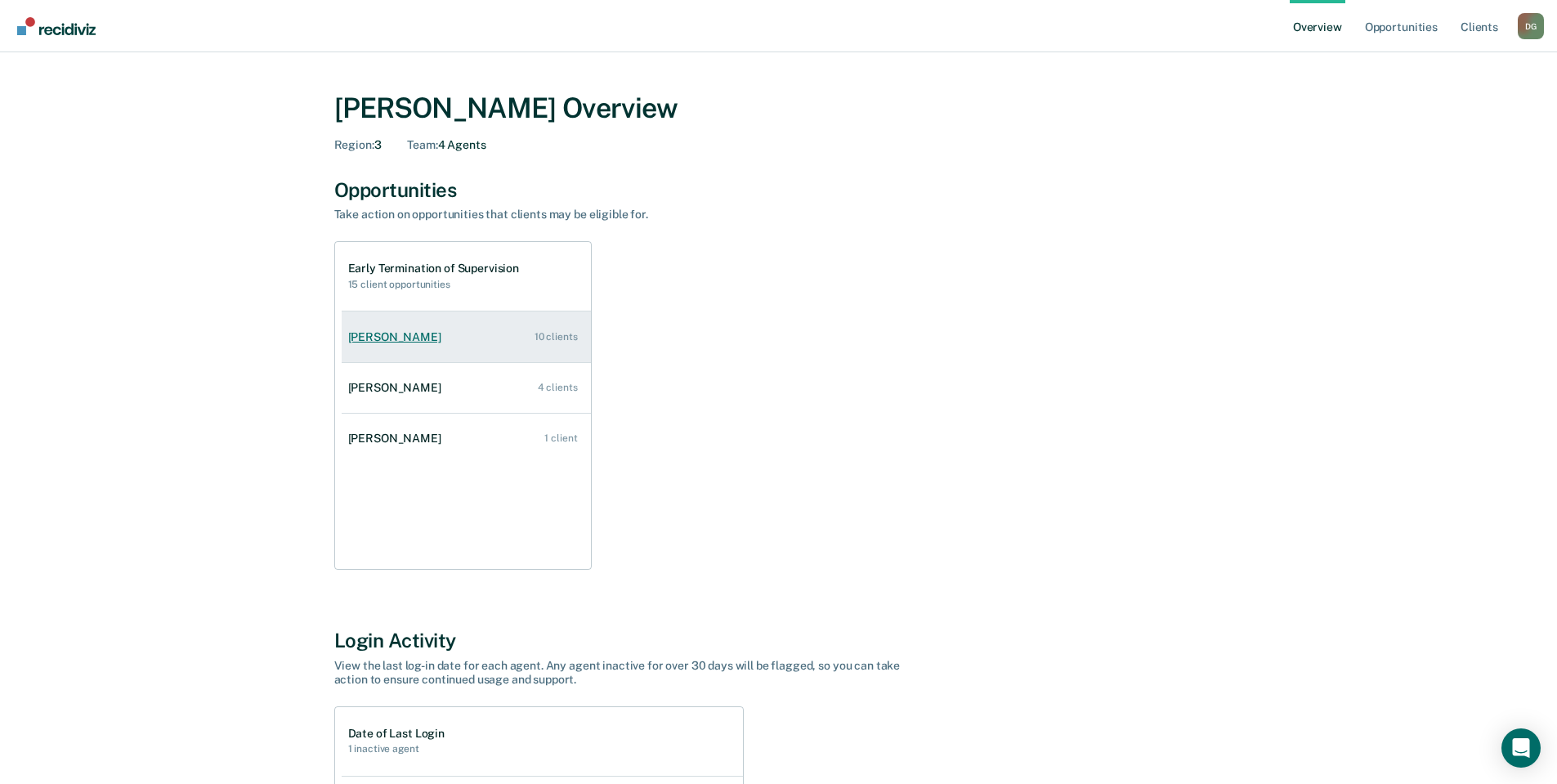
click at [397, 333] on div "[PERSON_NAME]" at bounding box center [398, 337] width 99 height 14
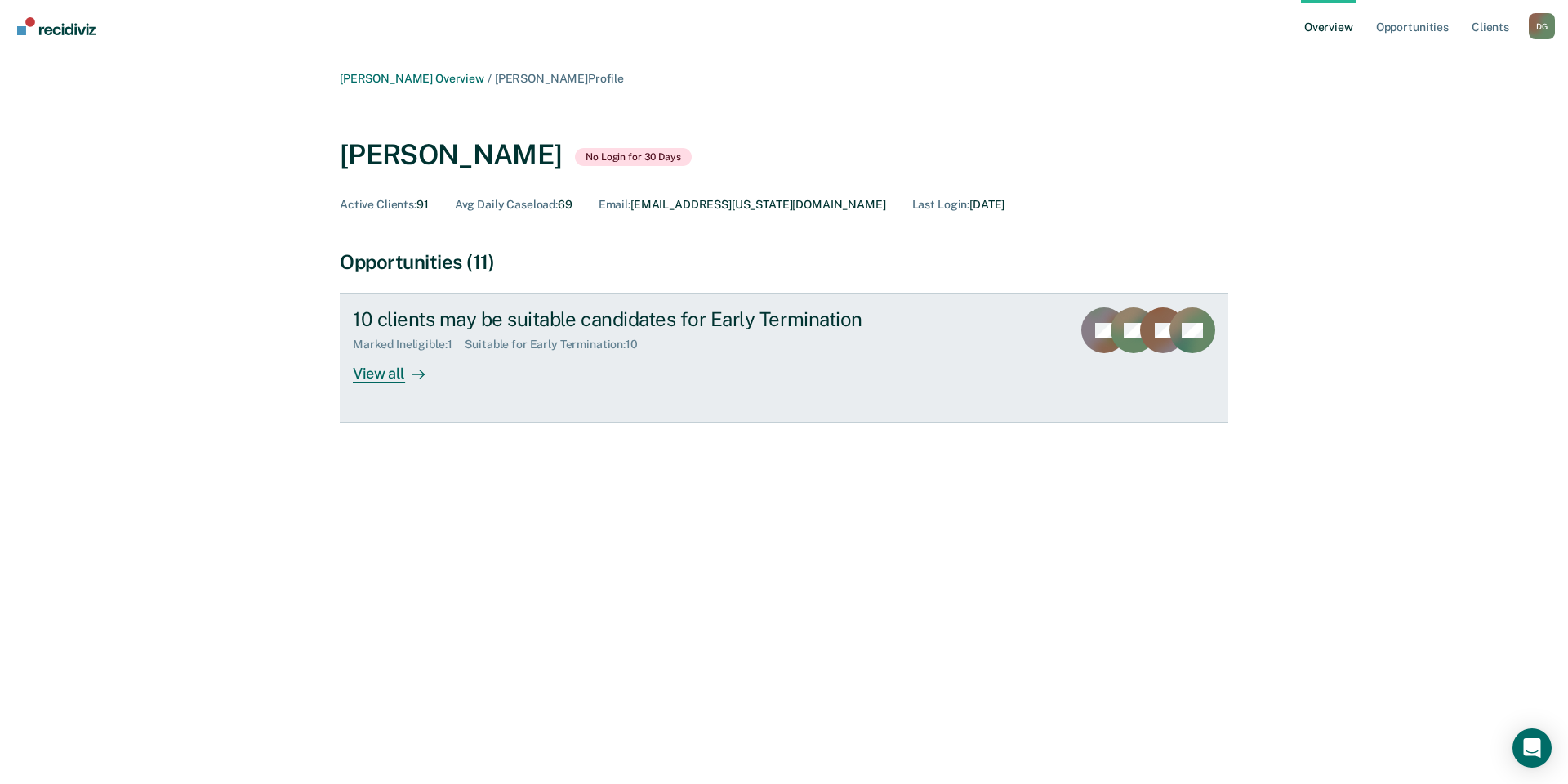
click at [390, 369] on div "View all" at bounding box center [398, 367] width 92 height 32
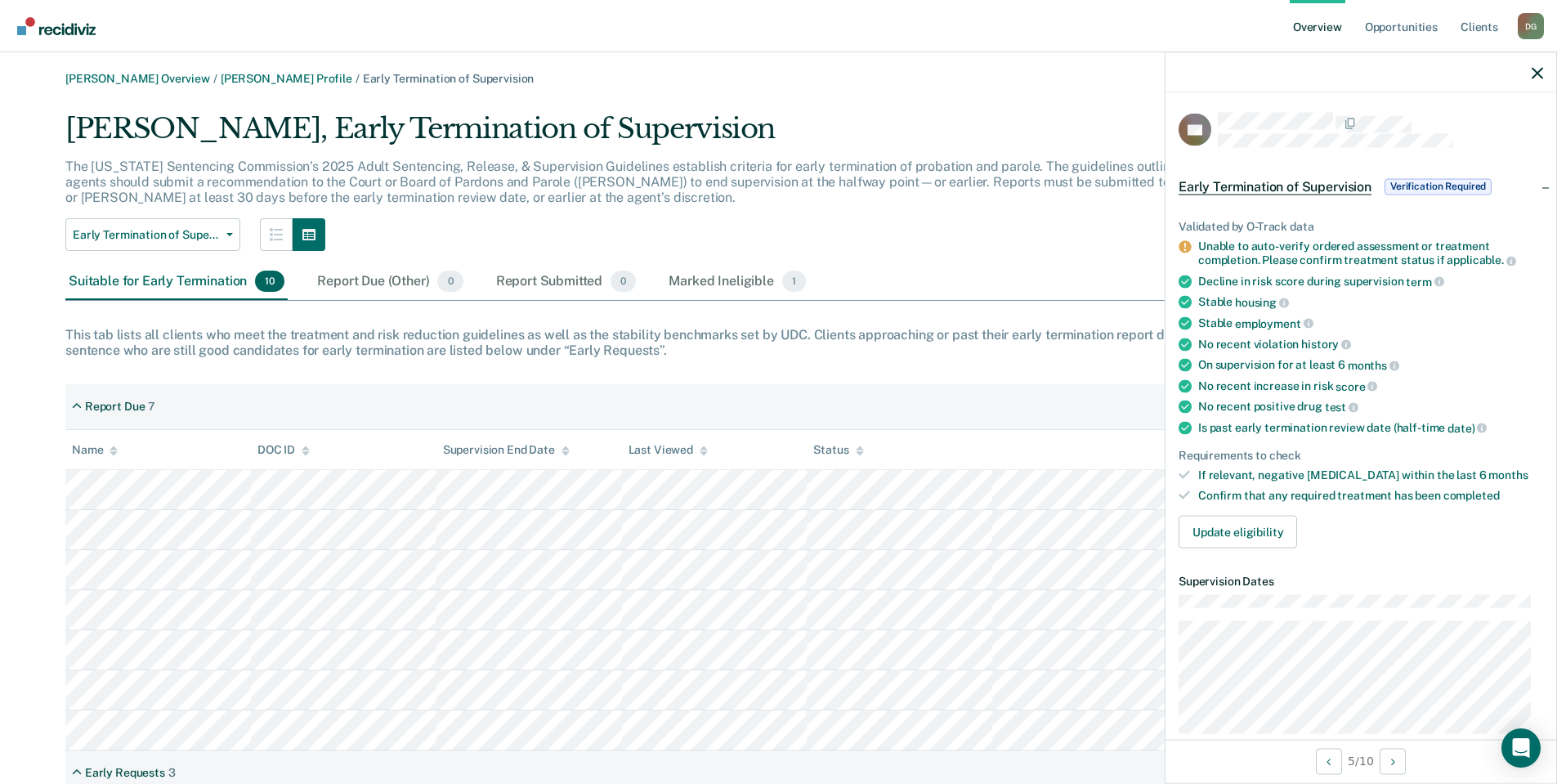
click at [1439, 184] on span "Verification Required" at bounding box center [1438, 186] width 107 height 16
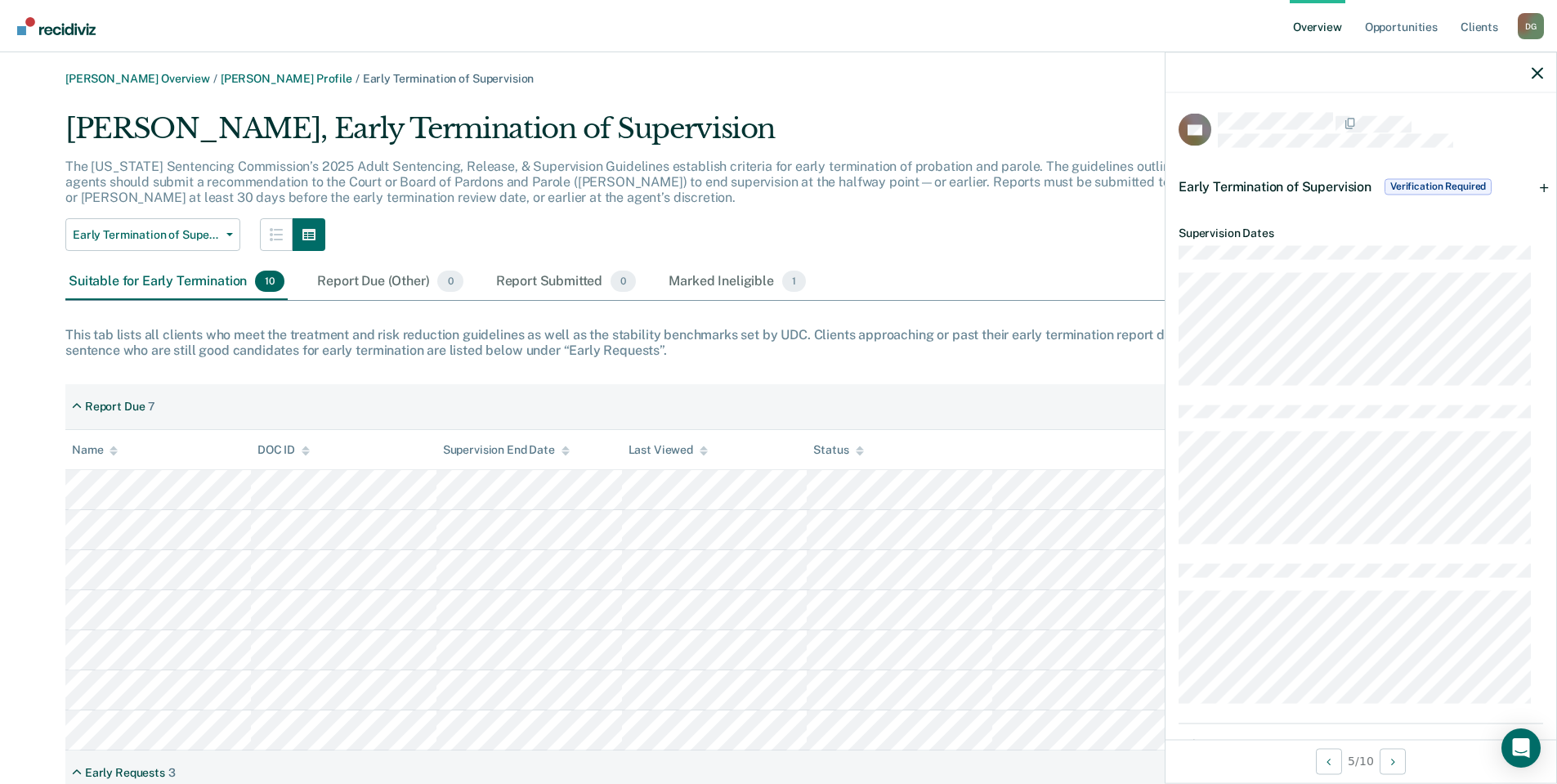
click at [1439, 184] on span "Verification Required" at bounding box center [1438, 186] width 107 height 16
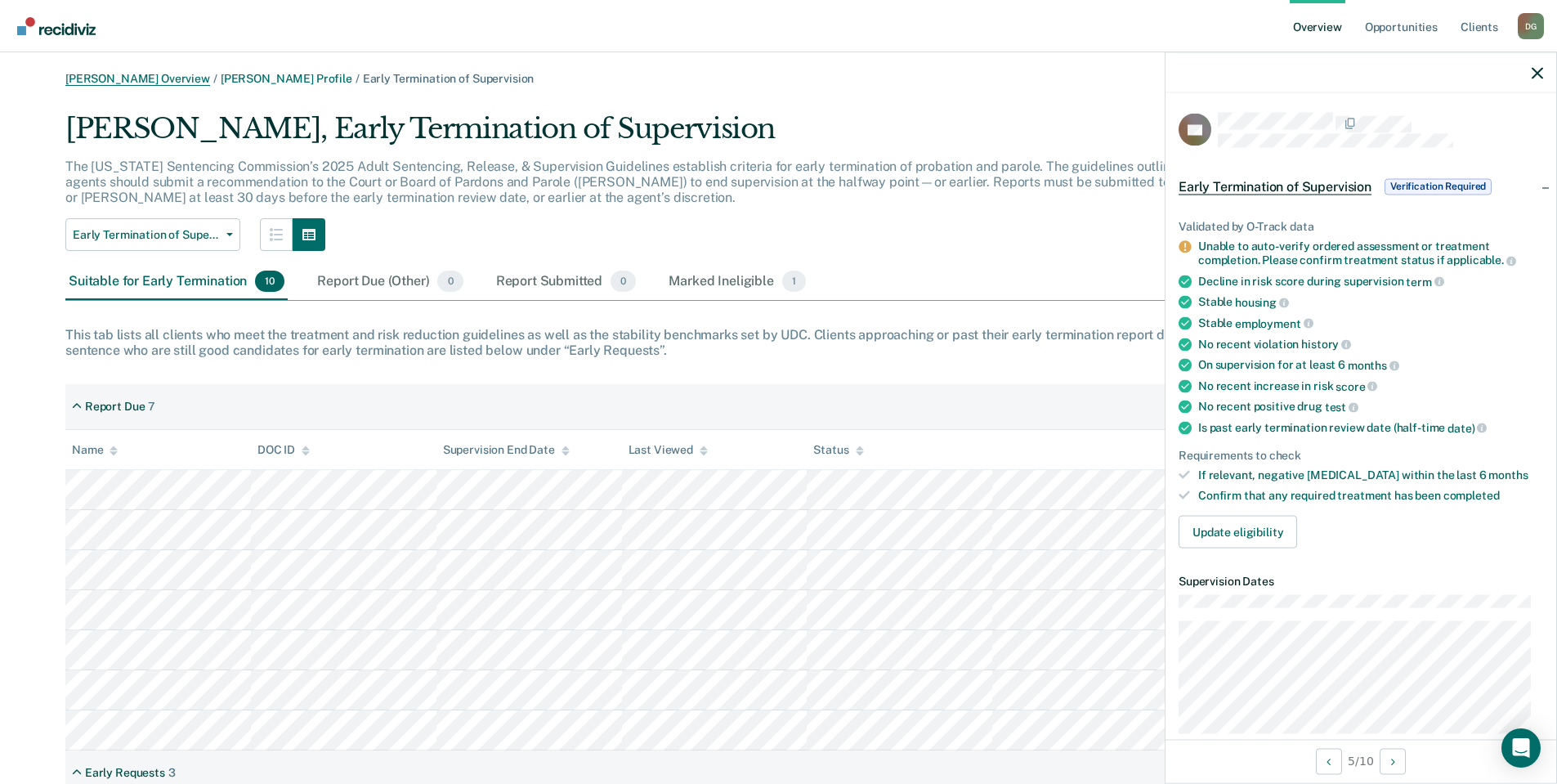
click at [117, 73] on link "[PERSON_NAME] Overview" at bounding box center [137, 79] width 145 height 14
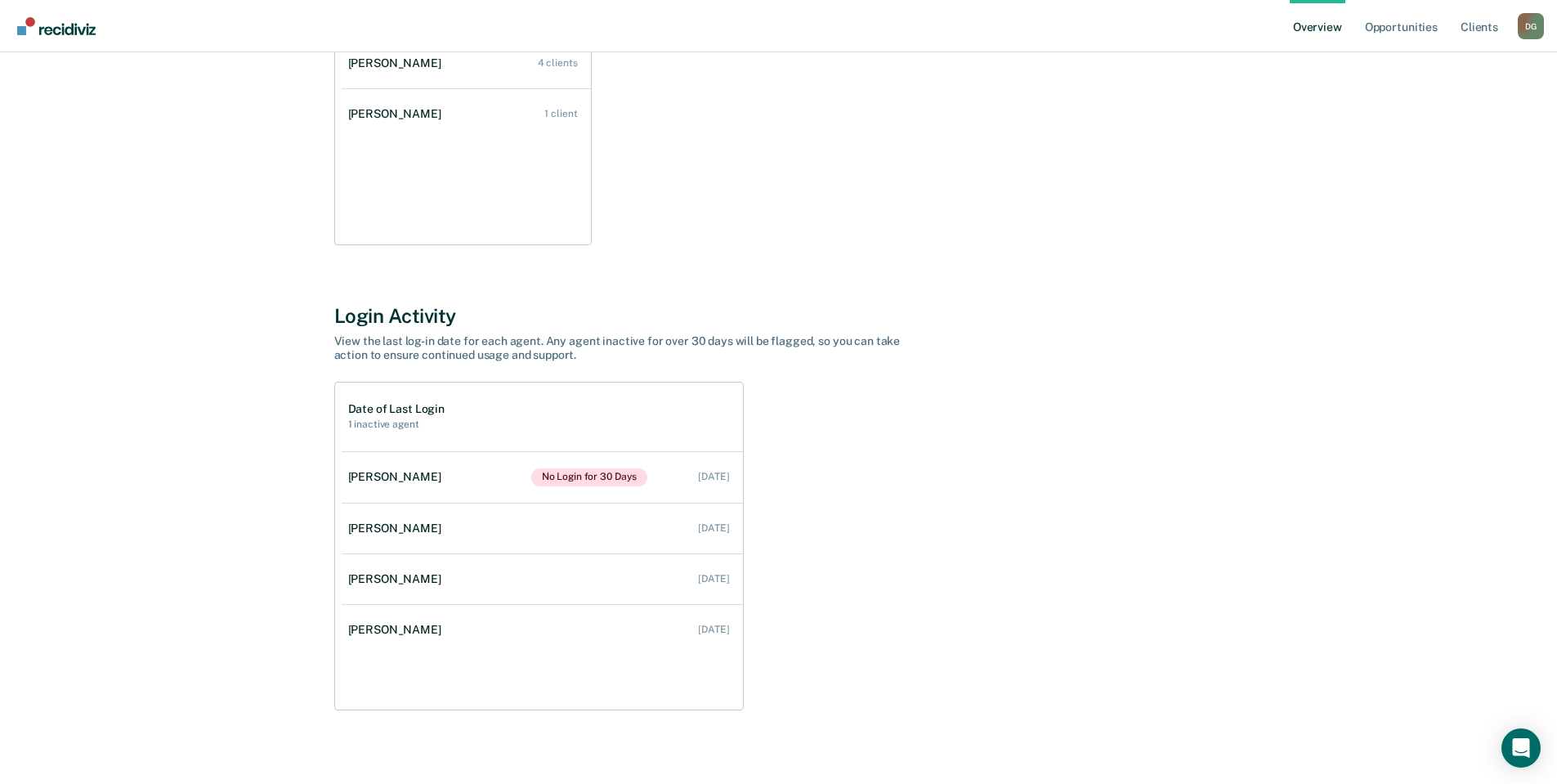
scroll to position [327, 0]
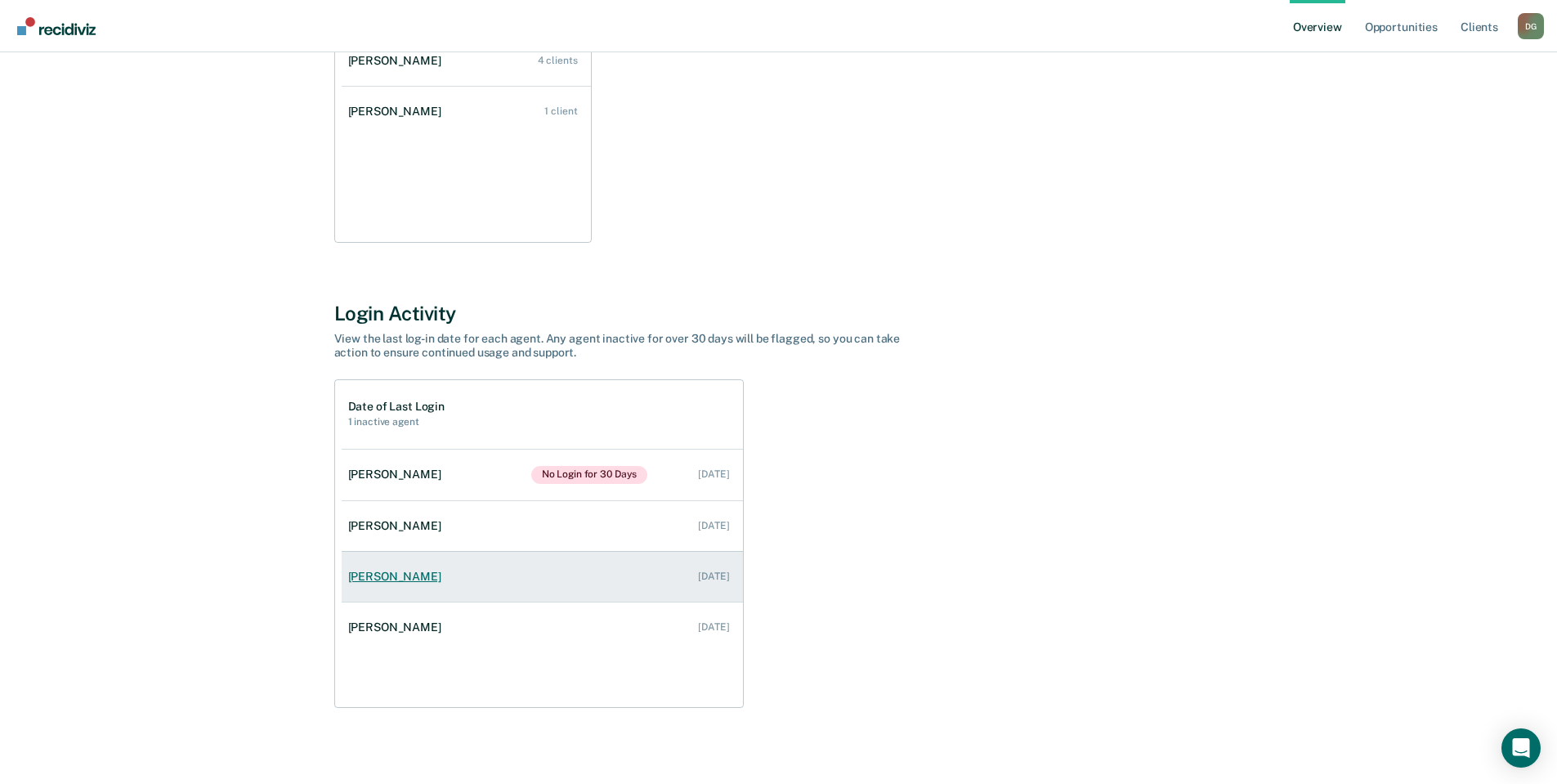
click at [406, 565] on link "[PERSON_NAME] [DATE]" at bounding box center [543, 576] width 402 height 46
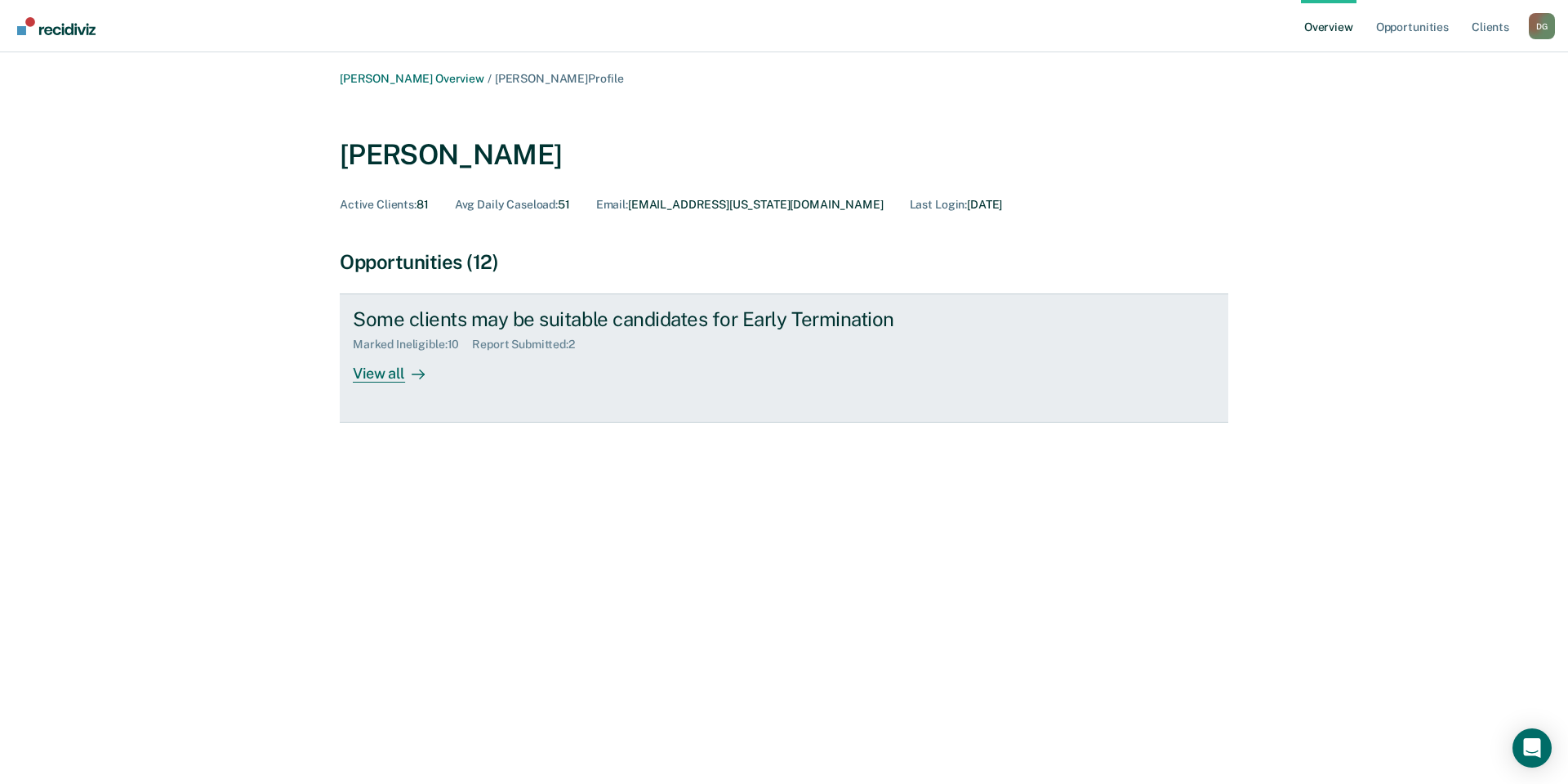
click at [399, 372] on div "View all" at bounding box center [398, 367] width 92 height 32
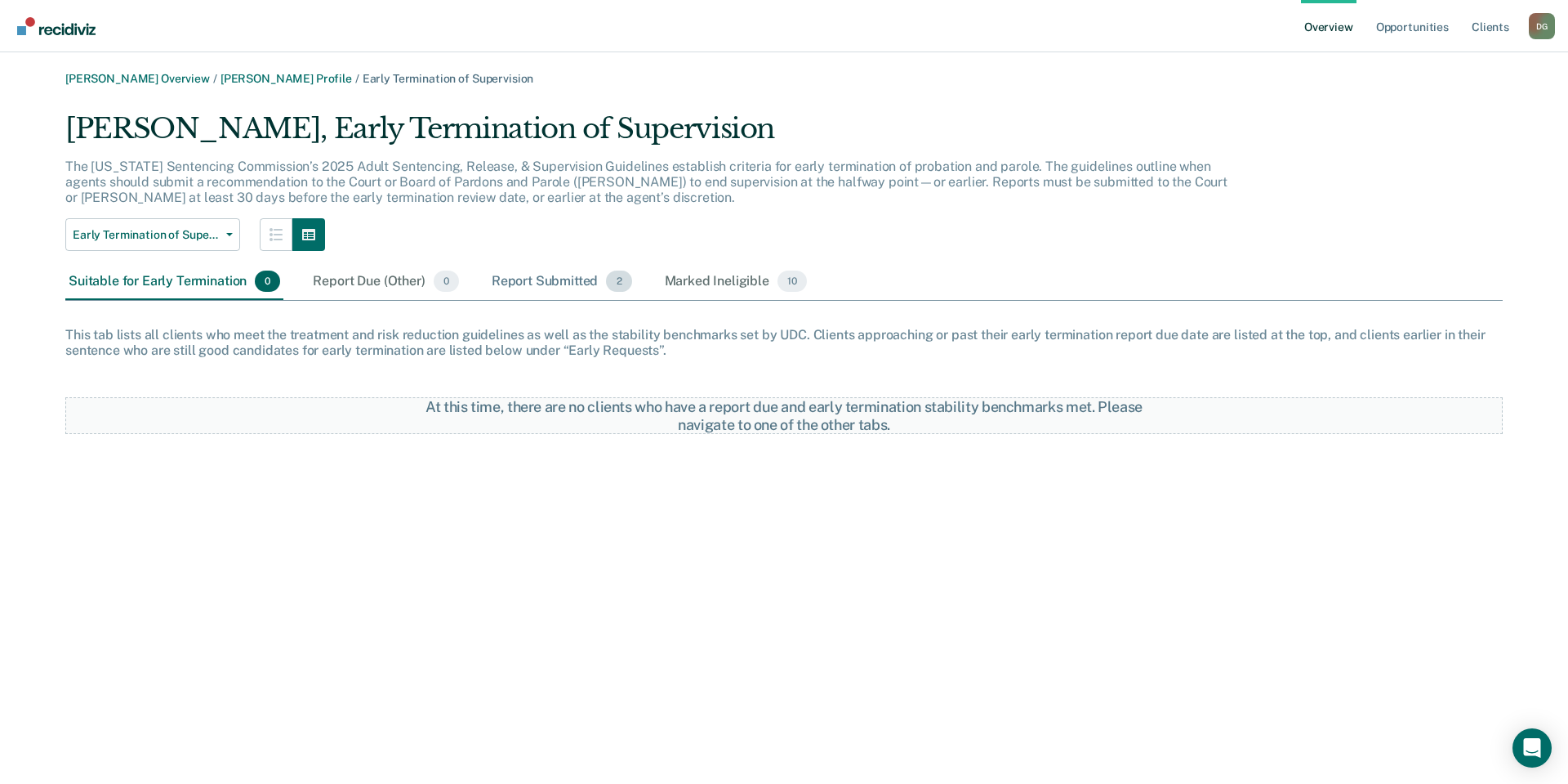
click at [543, 294] on div "Report Submitted 2" at bounding box center [561, 282] width 147 height 36
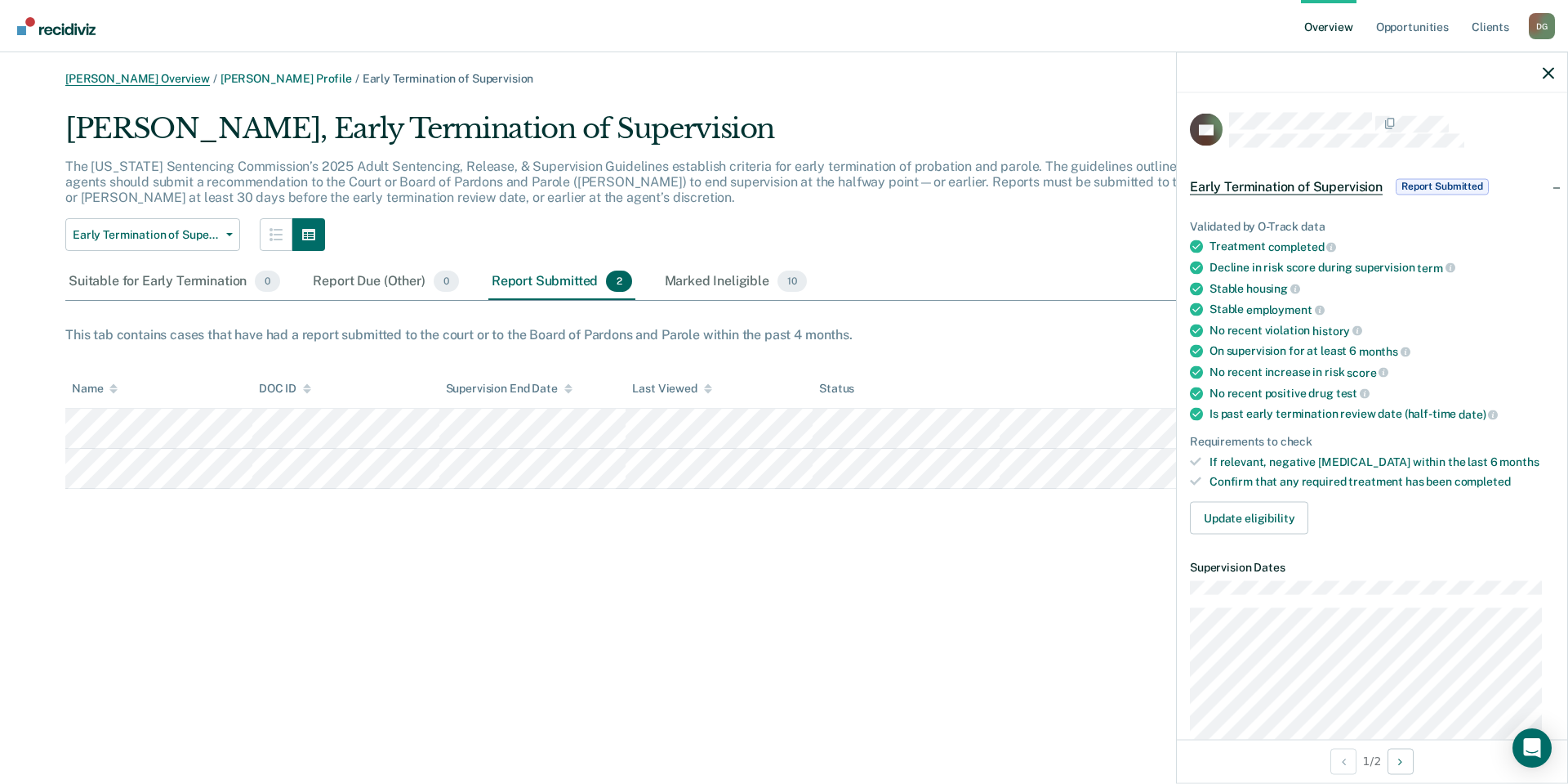
click at [114, 80] on link "[PERSON_NAME] Overview" at bounding box center [137, 79] width 145 height 14
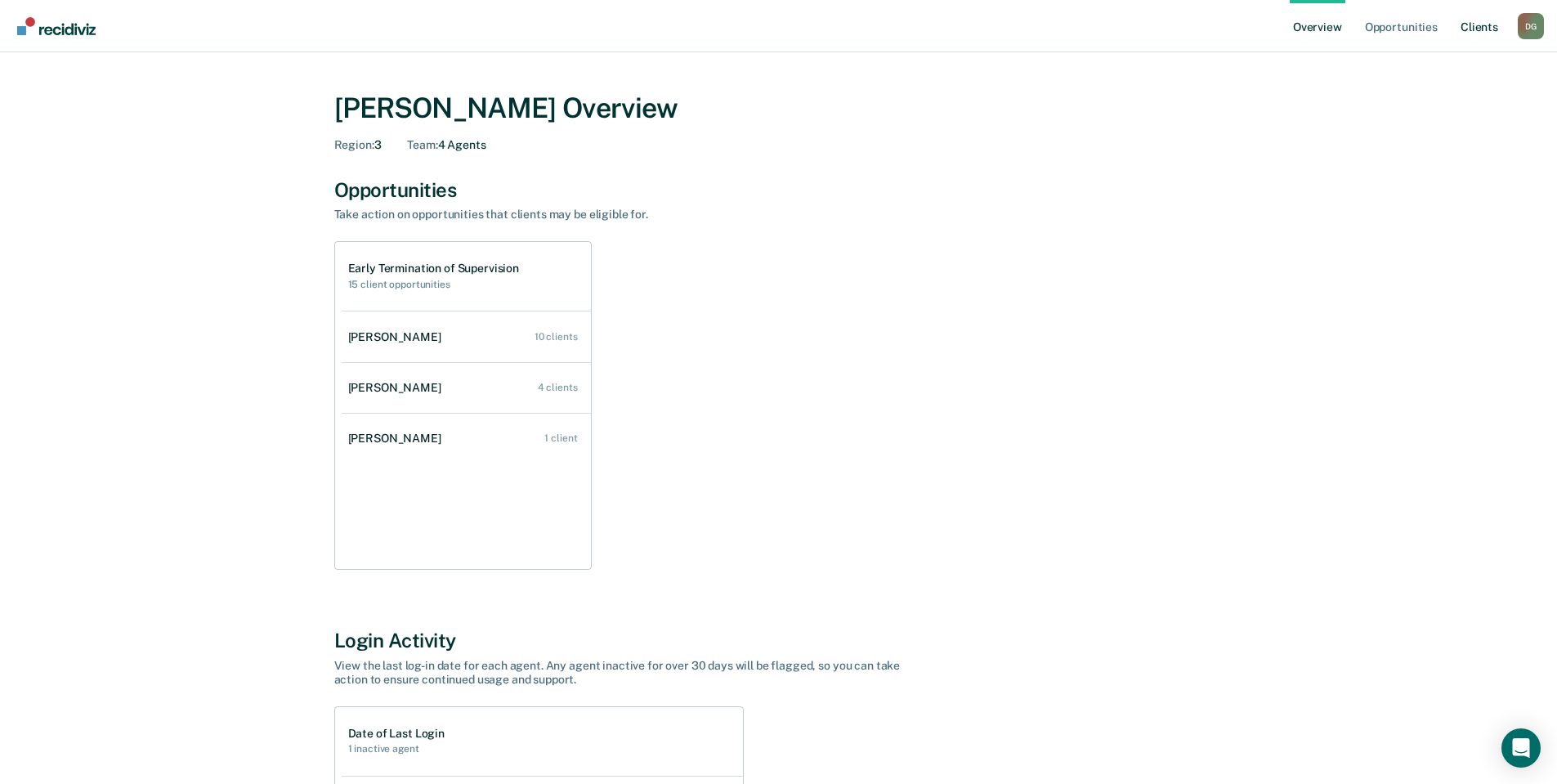
click at [1476, 23] on link "Client s" at bounding box center [1479, 26] width 45 height 52
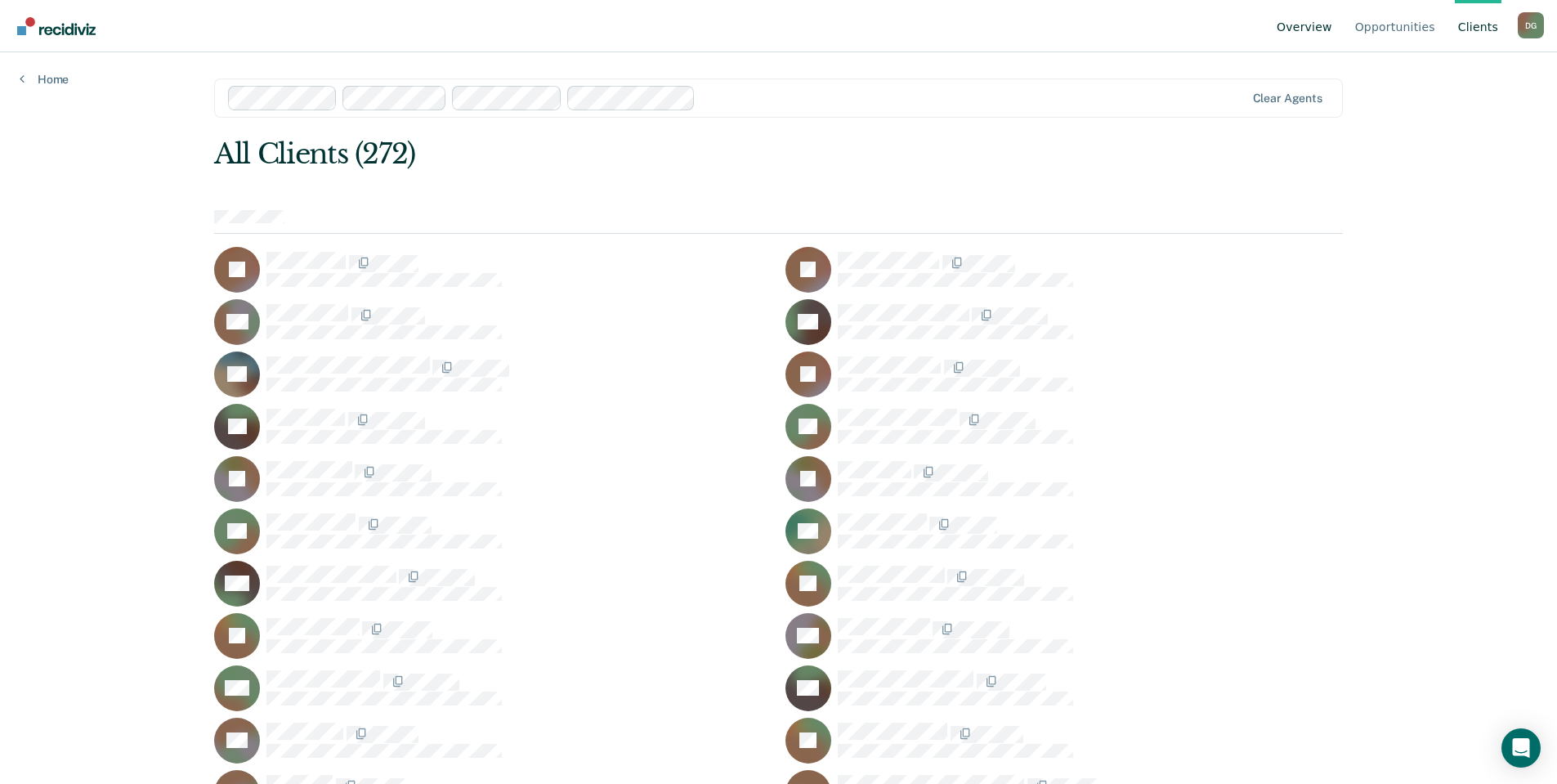
click at [1294, 25] on link "Overview" at bounding box center [1304, 26] width 63 height 52
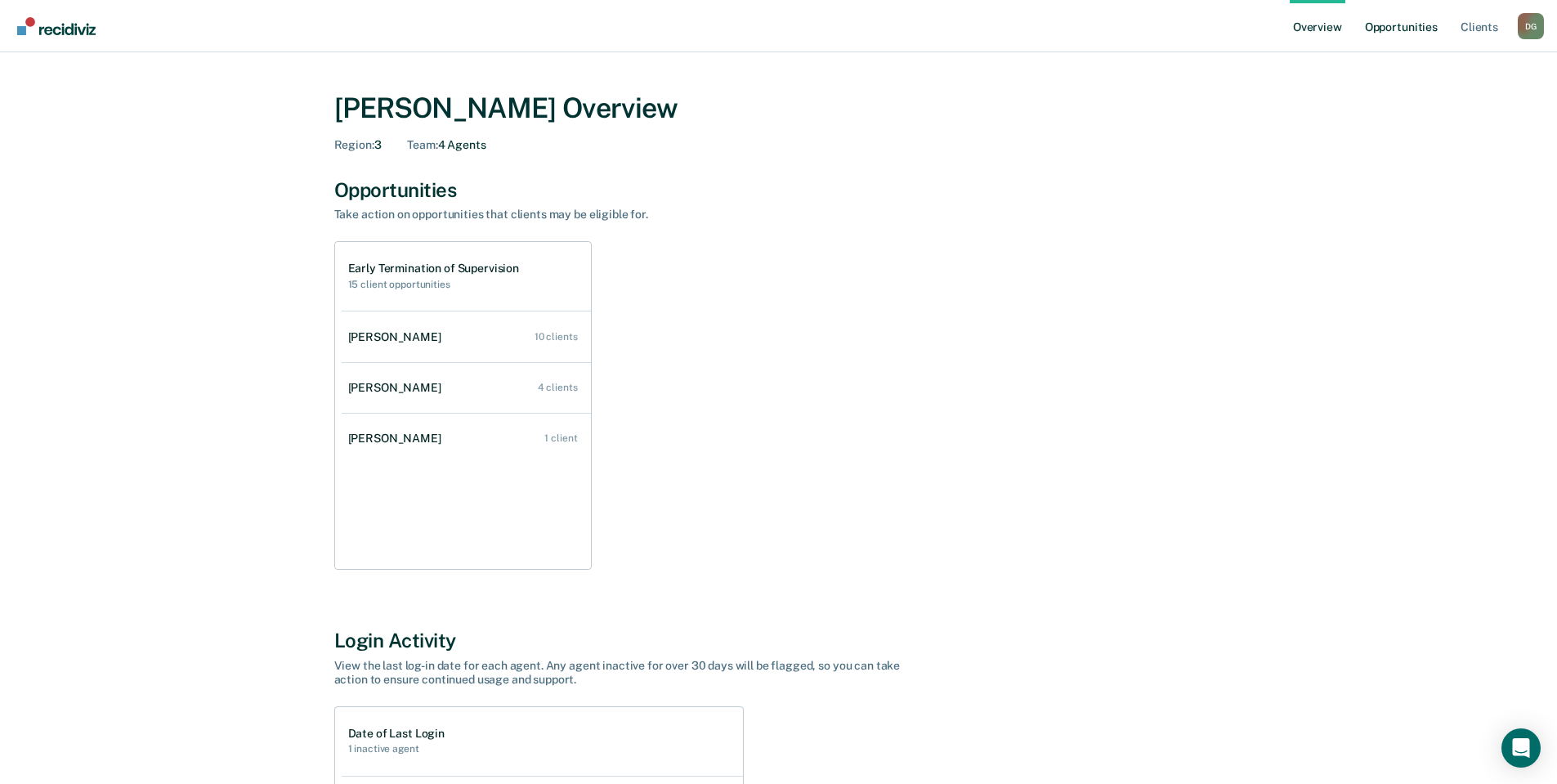
click at [1401, 27] on link "Opportunities" at bounding box center [1402, 26] width 80 height 52
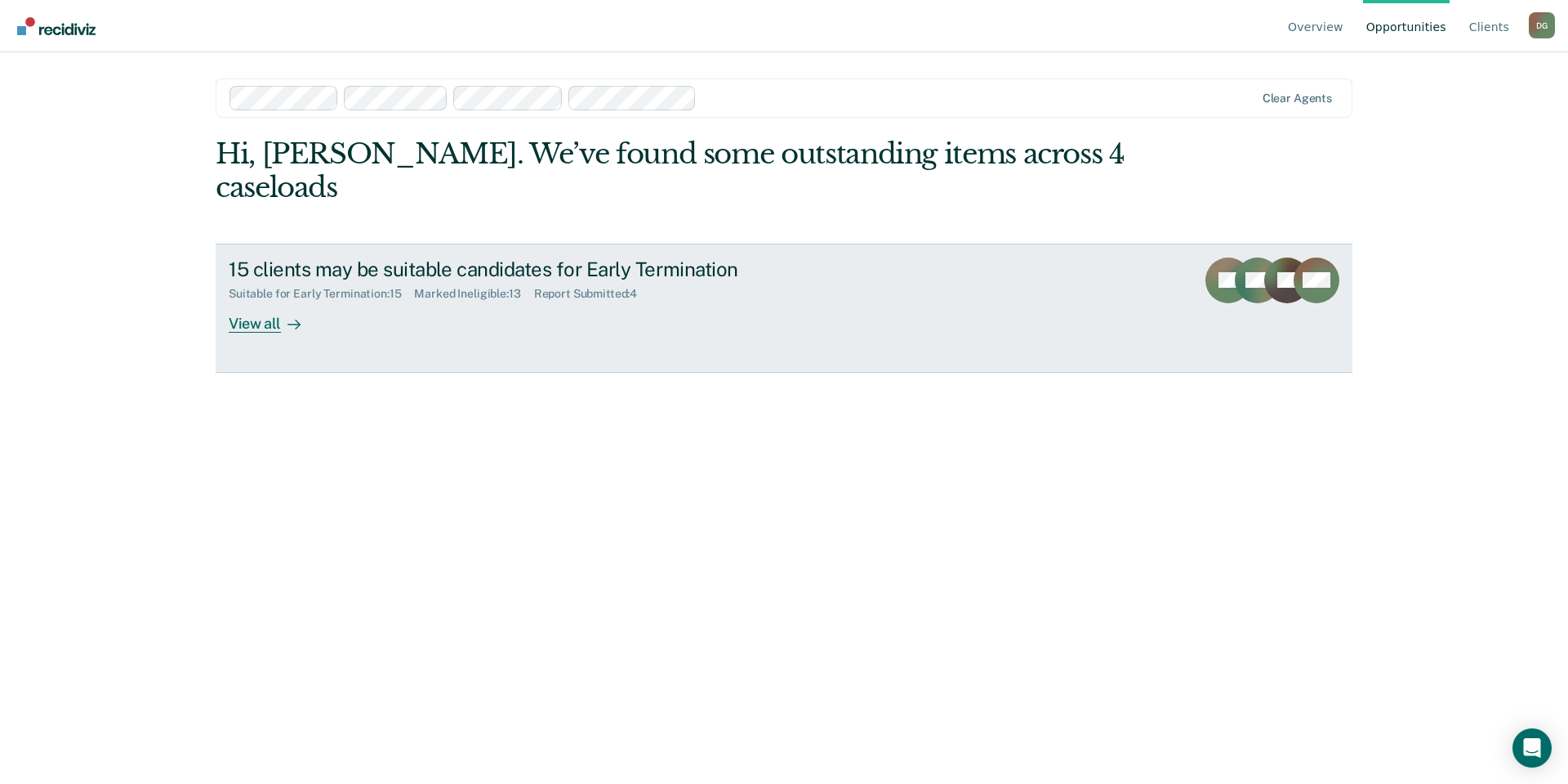
click at [257, 301] on div "View all" at bounding box center [274, 317] width 92 height 32
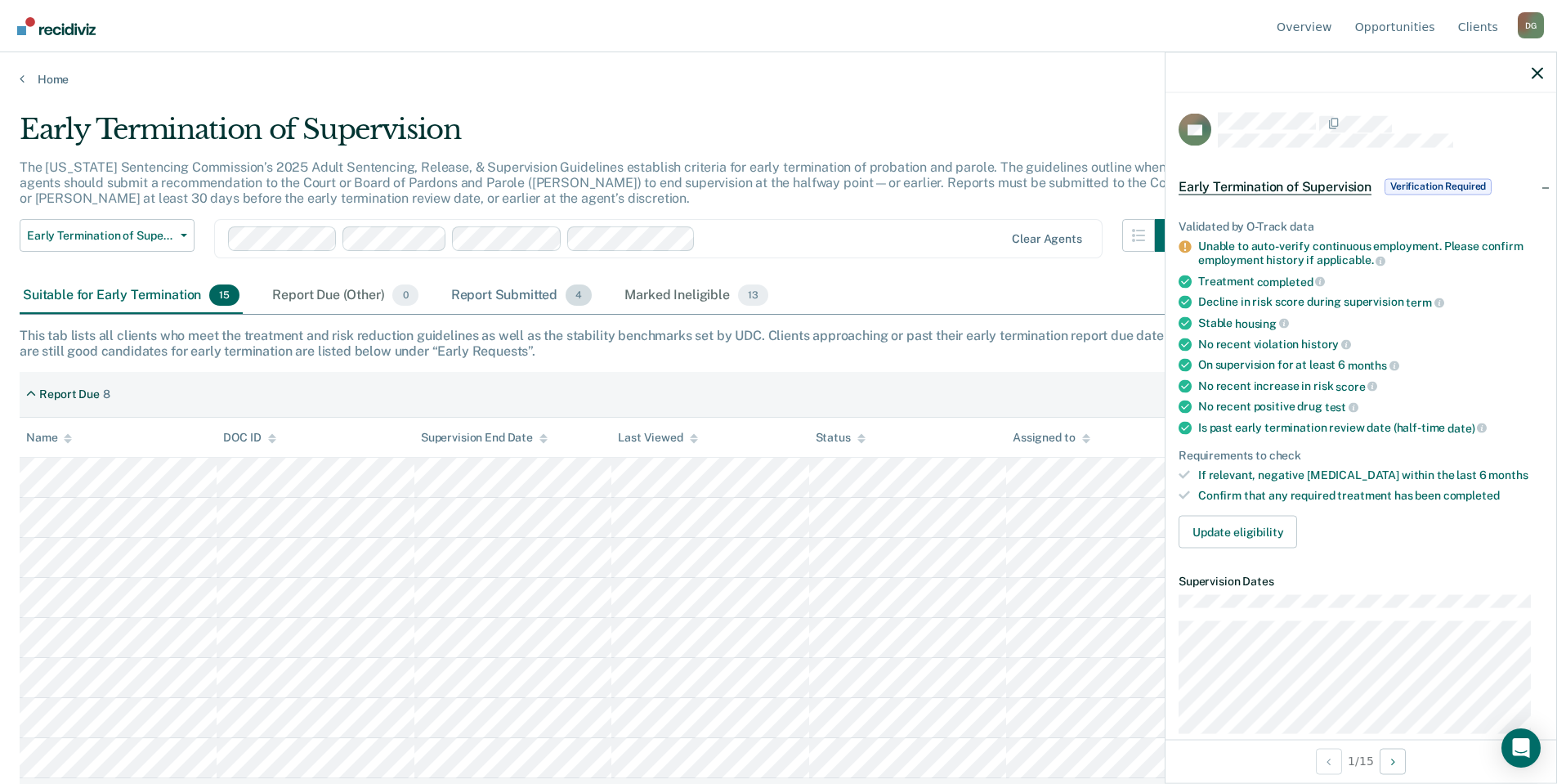
click at [478, 297] on div "Report Submitted 4" at bounding box center [522, 295] width 148 height 36
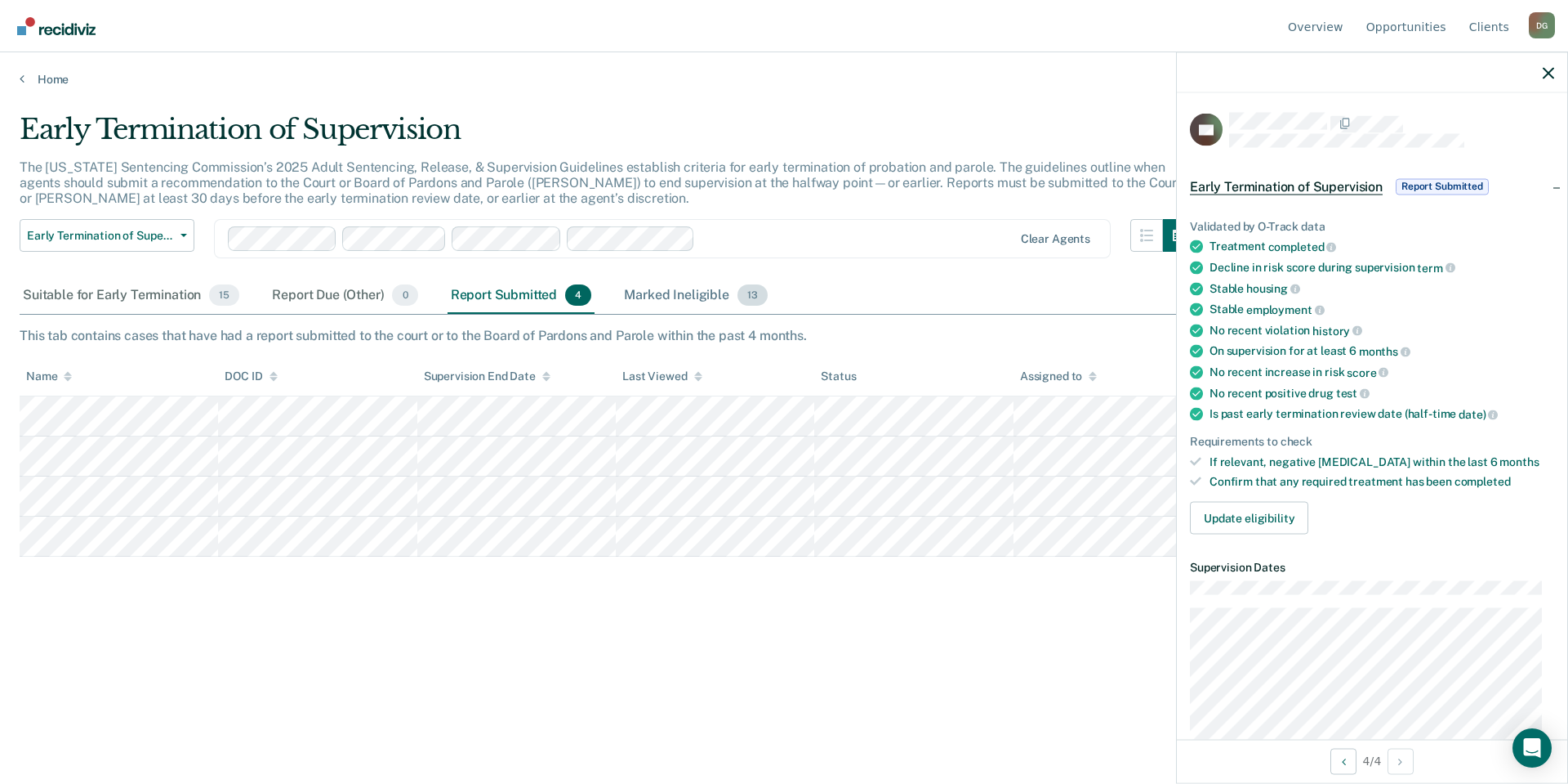
click at [685, 292] on div "Marked Ineligible 13" at bounding box center [696, 295] width 150 height 36
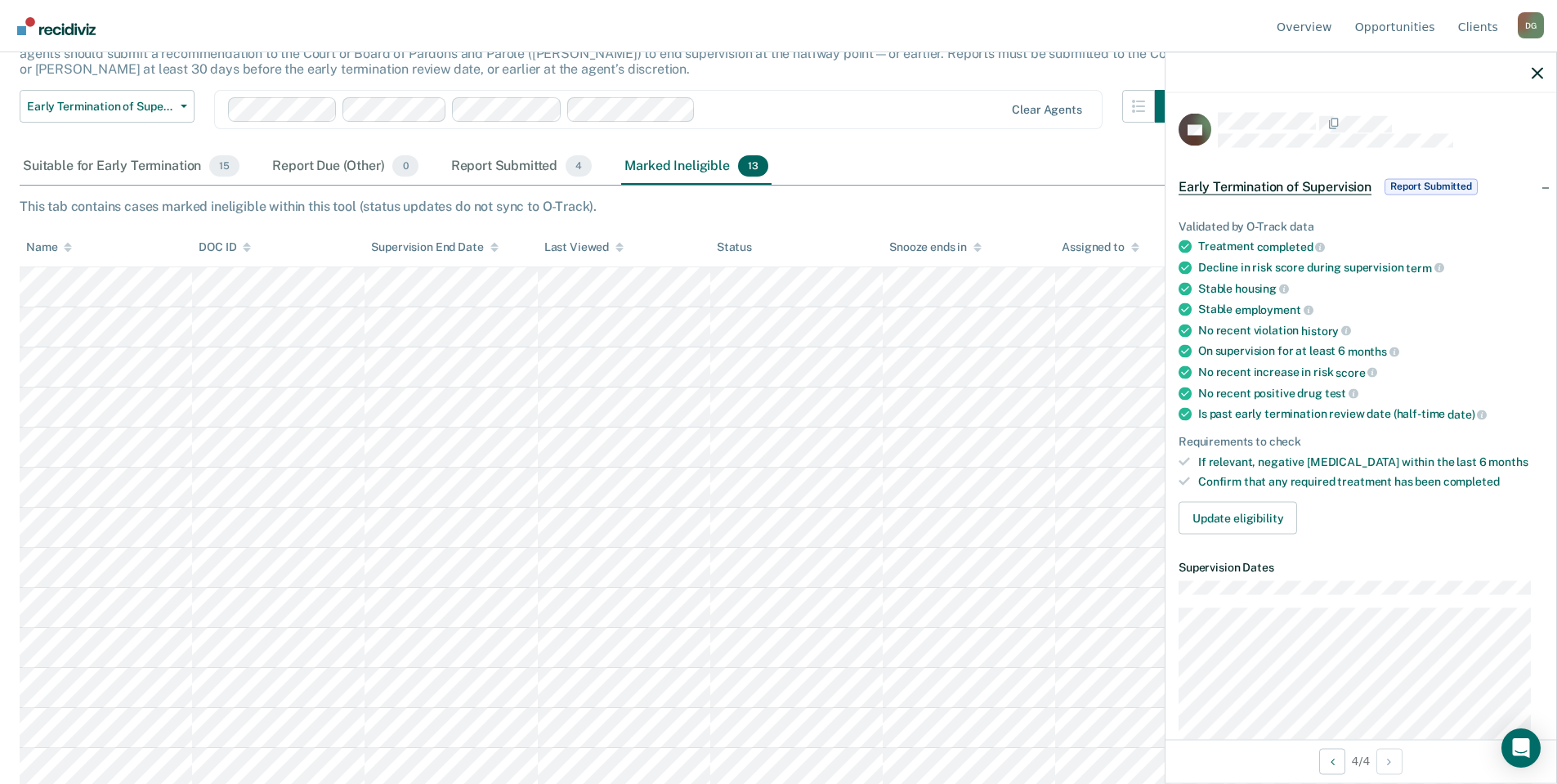
scroll to position [134, 0]
click at [110, 167] on div "Suitable for Early Termination 15" at bounding box center [132, 163] width 224 height 36
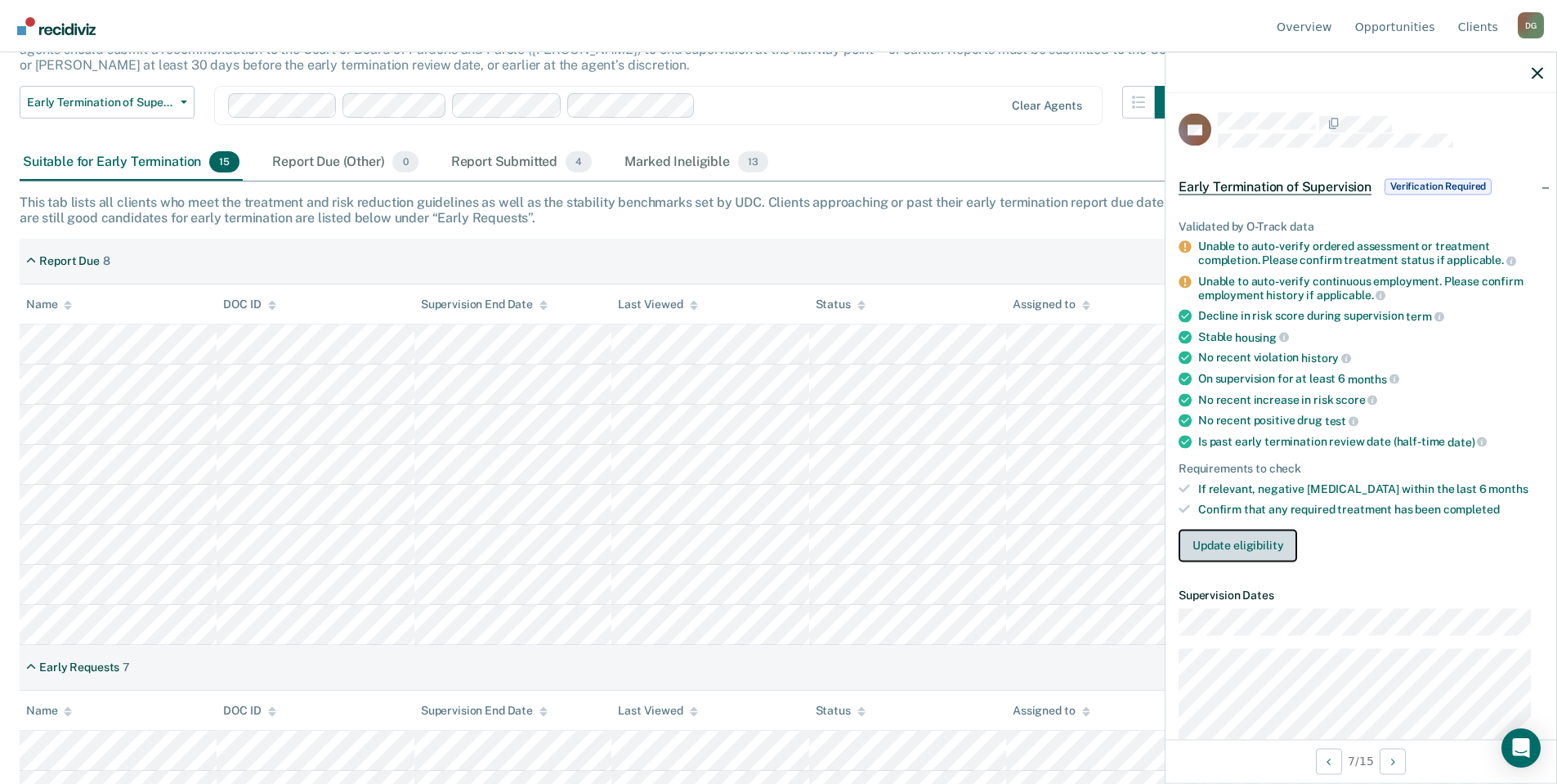
click at [1203, 542] on button "Update eligibility" at bounding box center [1237, 544] width 118 height 33
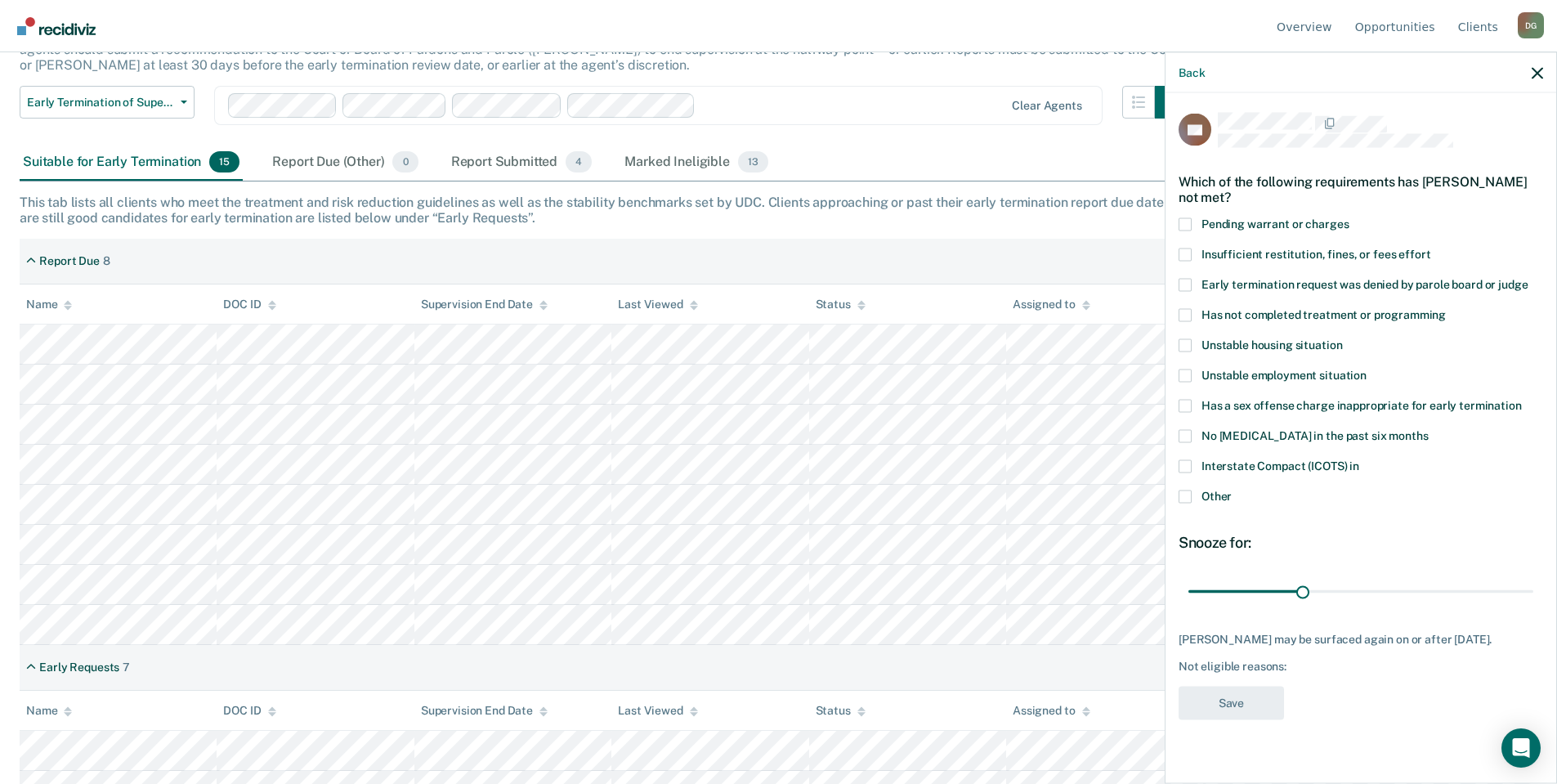
click at [1195, 373] on label "Unstable employment situation" at bounding box center [1360, 377] width 365 height 17
click at [1367, 368] on input "Unstable employment situation" at bounding box center [1367, 368] width 0 height 0
click at [1182, 312] on span at bounding box center [1185, 314] width 13 height 13
click at [1445, 308] on input "Has not completed treatment or programming" at bounding box center [1445, 308] width 0 height 0
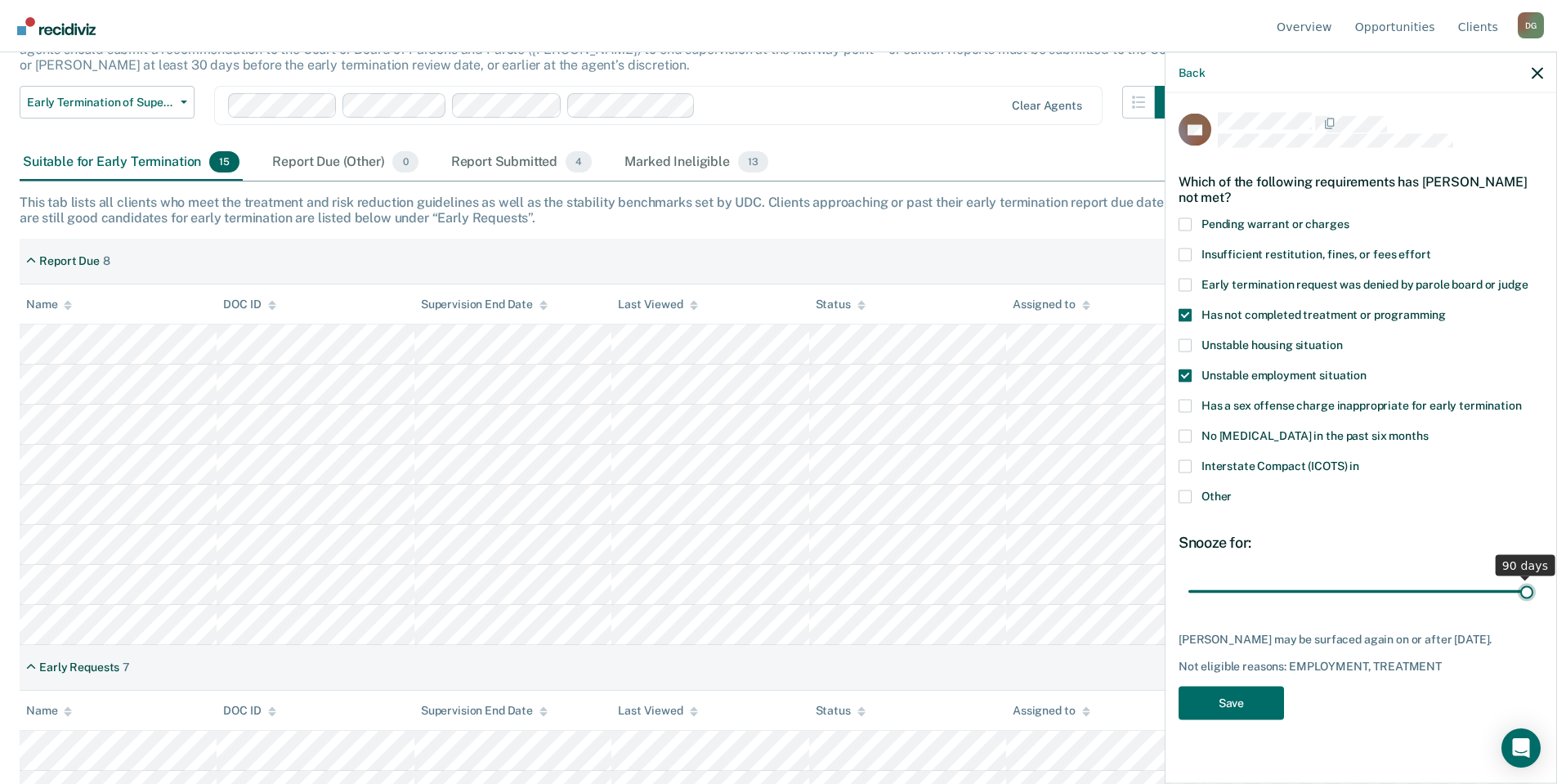
drag, startPoint x: 1310, startPoint y: 588, endPoint x: 1547, endPoint y: 594, distance: 237.1
type input "90"
click at [1533, 594] on input "range" at bounding box center [1361, 591] width 345 height 28
click at [1270, 694] on button "Save" at bounding box center [1230, 702] width 105 height 33
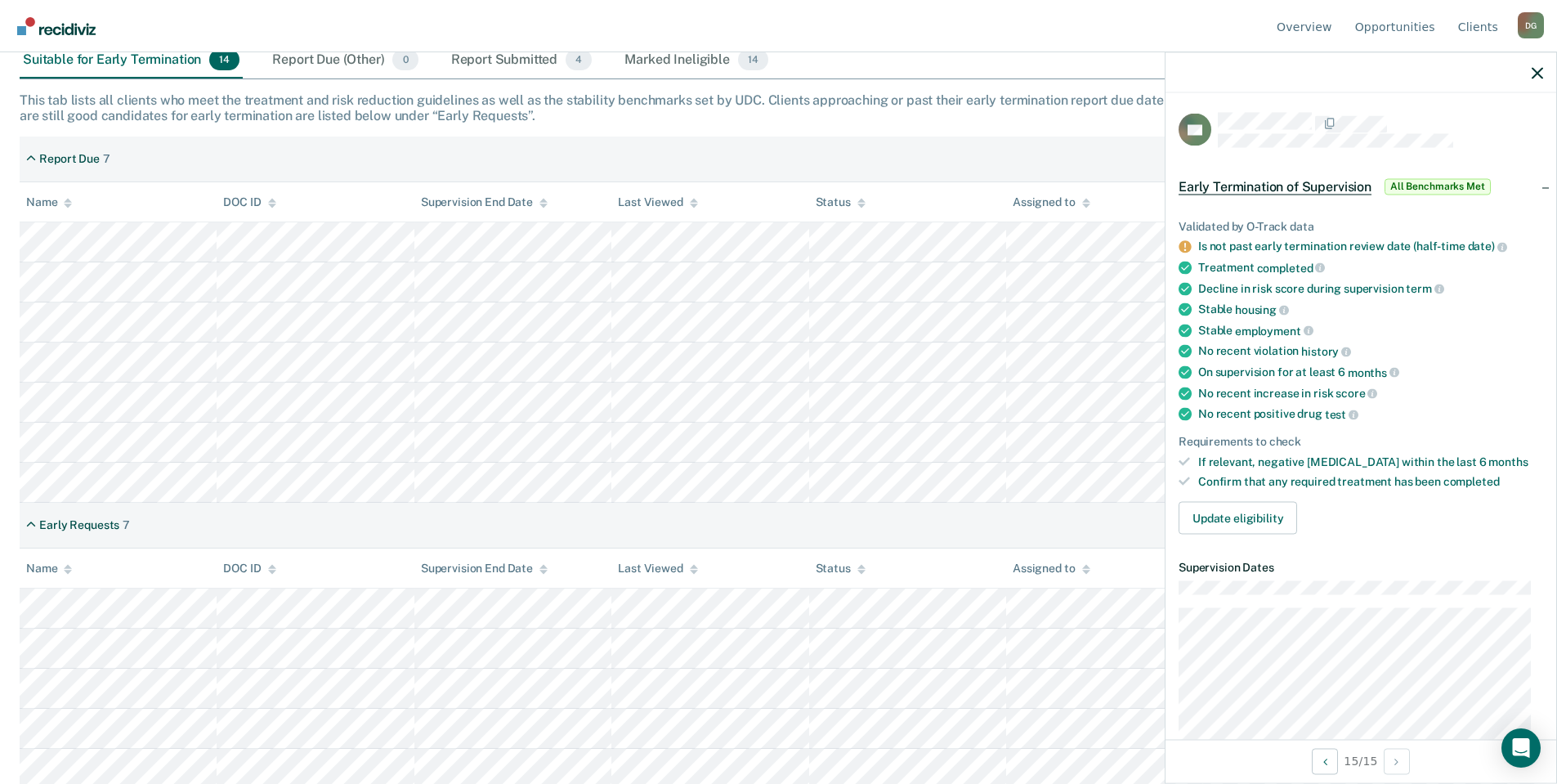
scroll to position [0, 0]
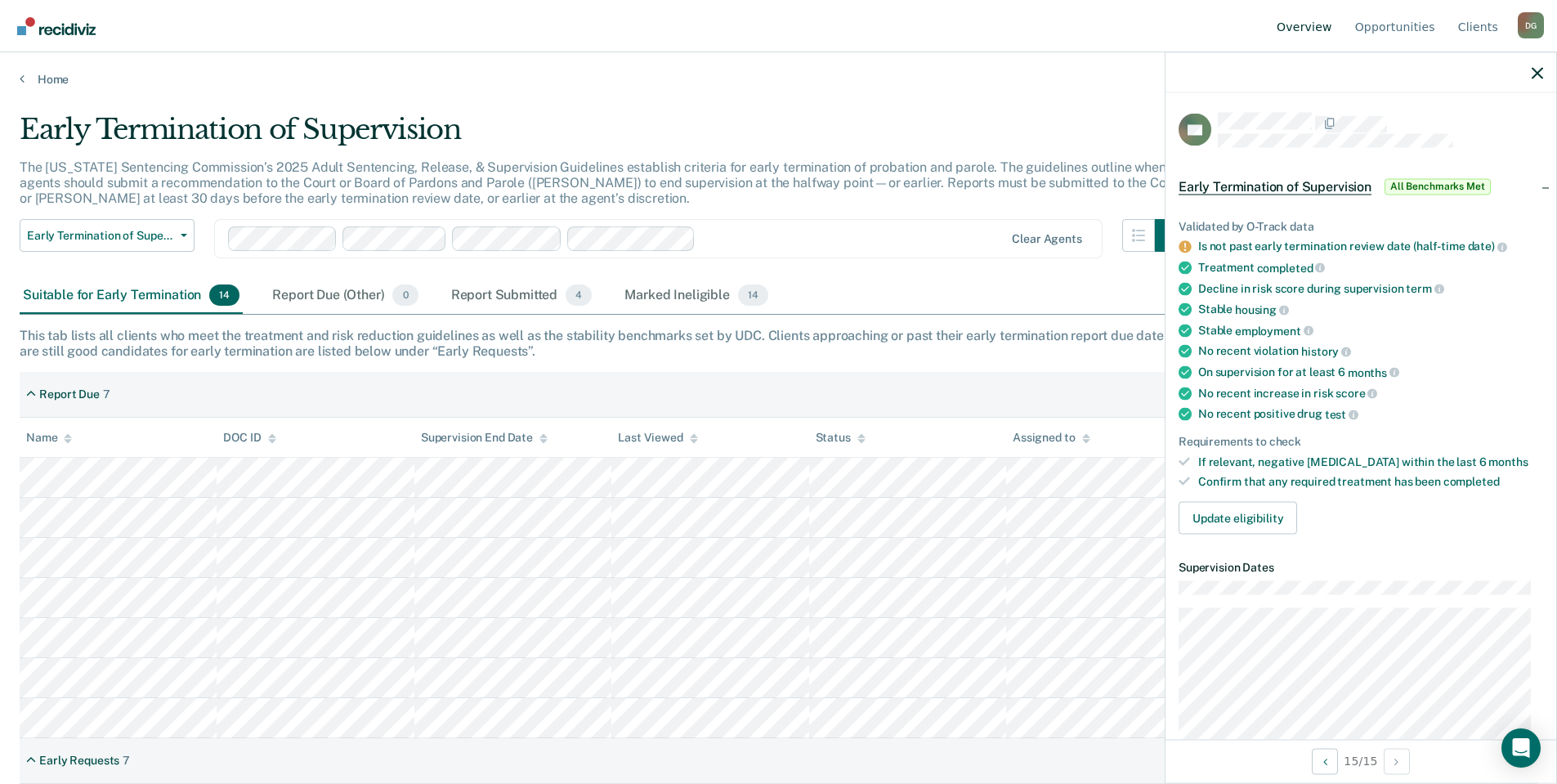
click at [1292, 16] on link "Overview" at bounding box center [1304, 26] width 63 height 52
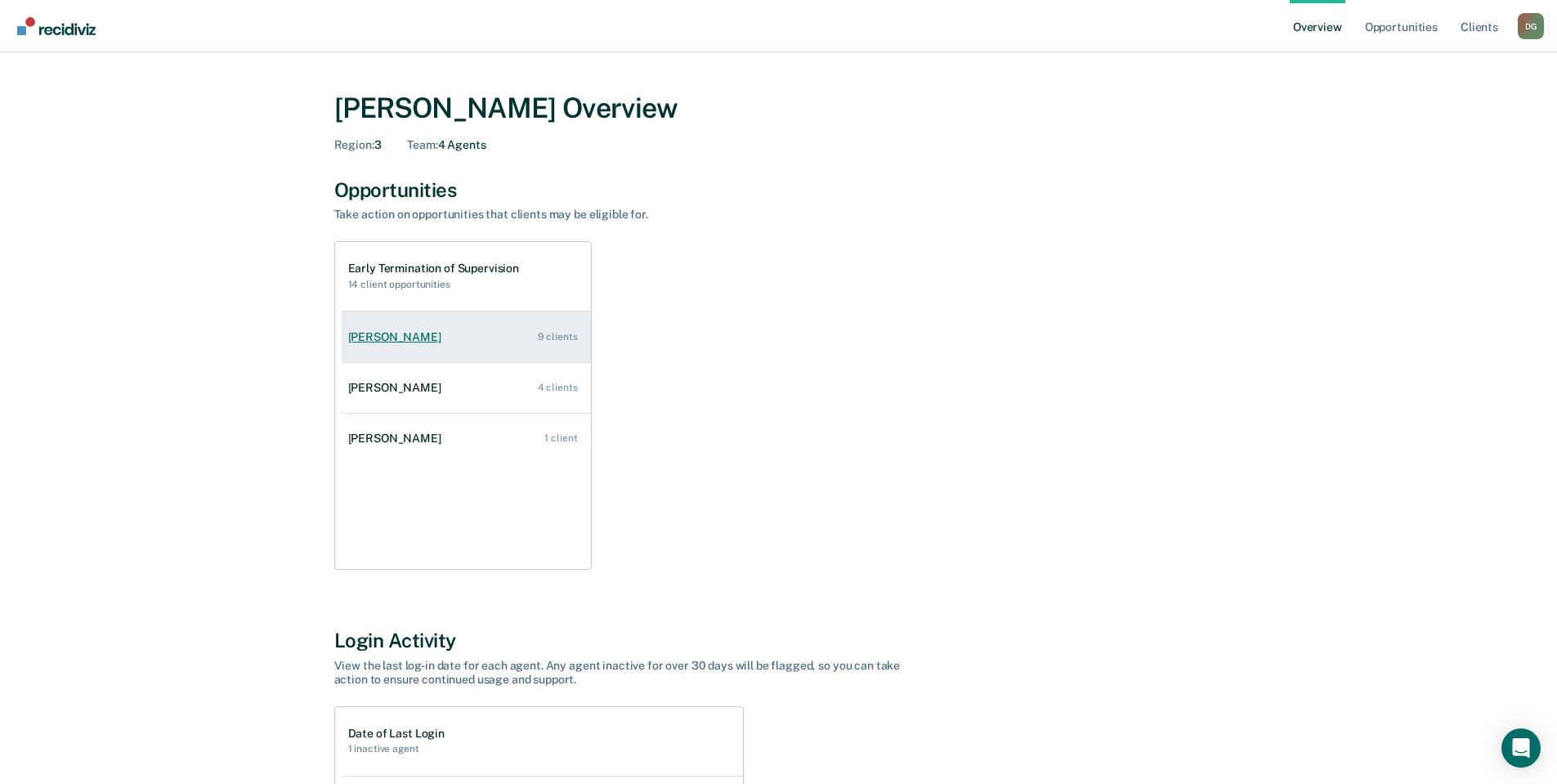
click at [385, 334] on div "[PERSON_NAME]" at bounding box center [398, 337] width 99 height 14
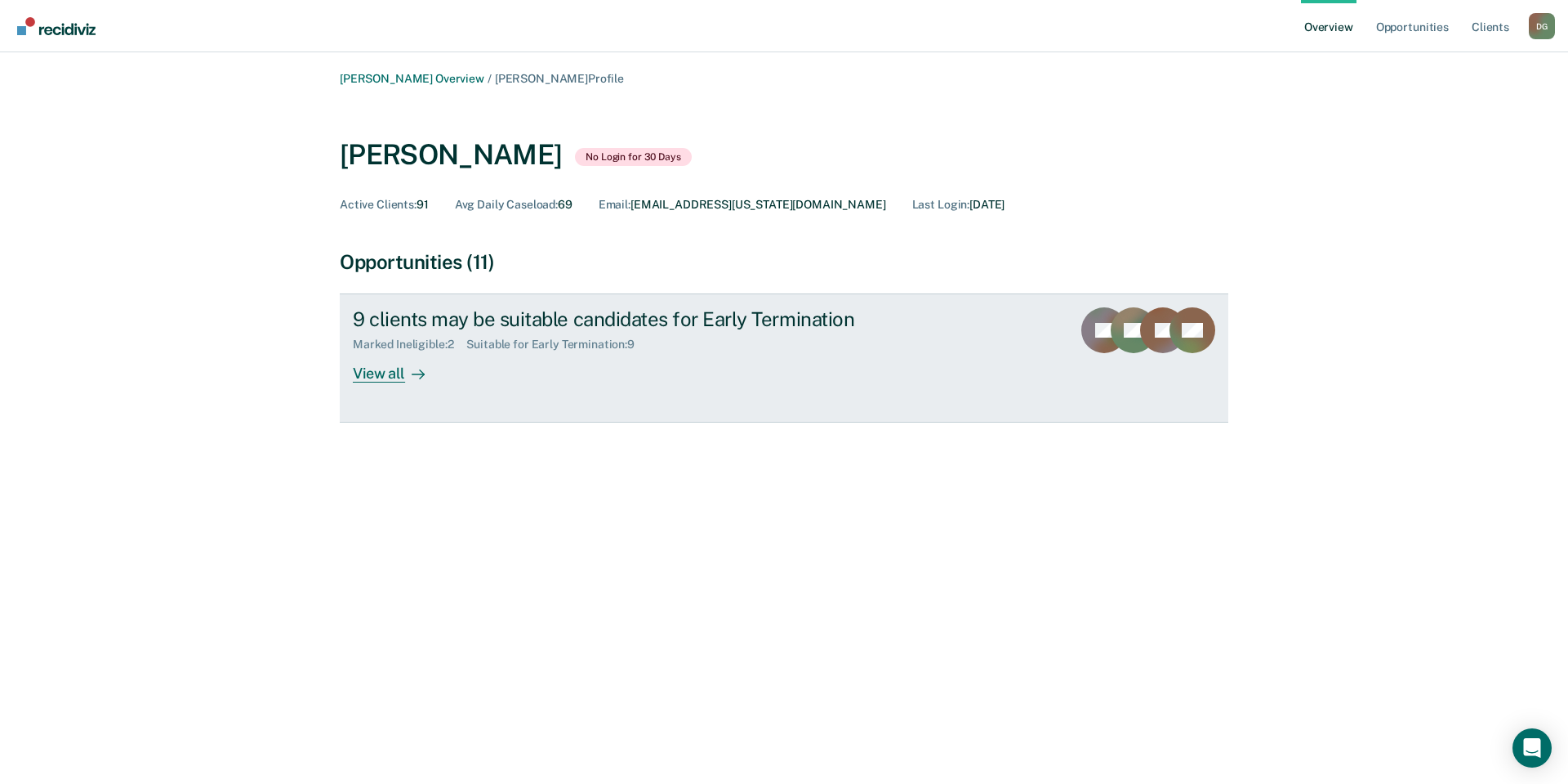
click at [383, 368] on div "View all" at bounding box center [398, 367] width 92 height 32
